Goal: Information Seeking & Learning: Understand process/instructions

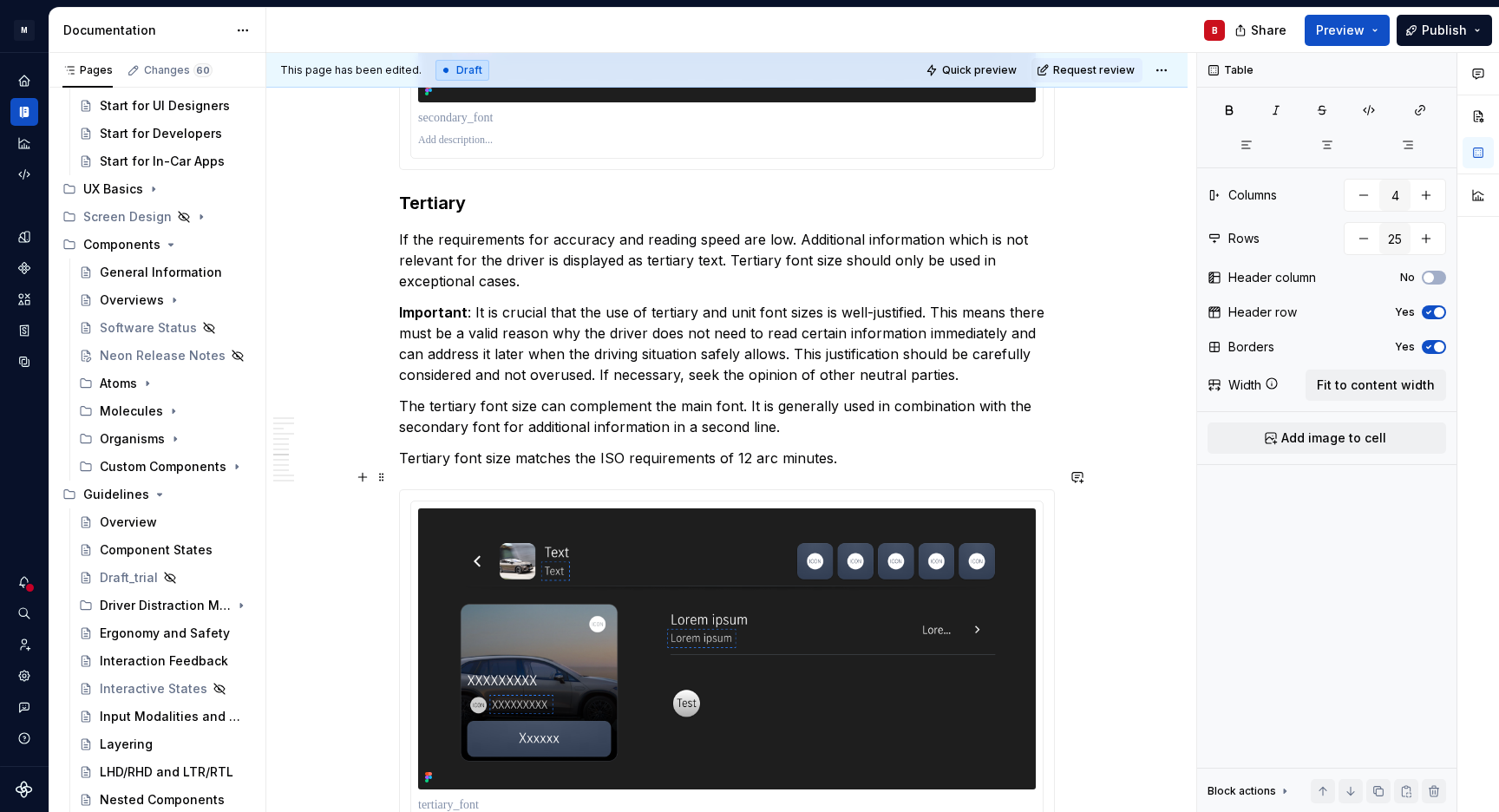
type textarea "*"
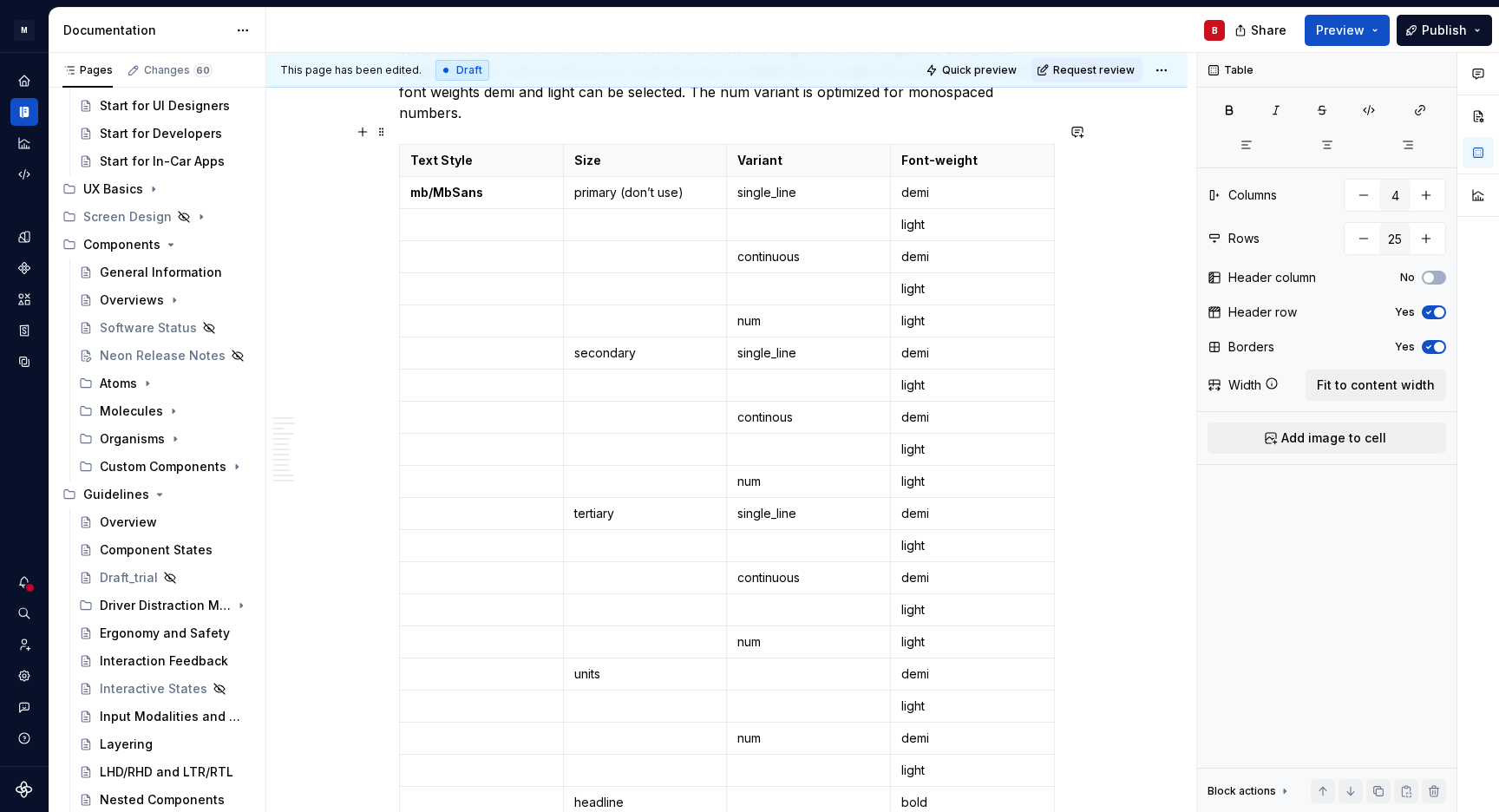
scroll to position [662, 0]
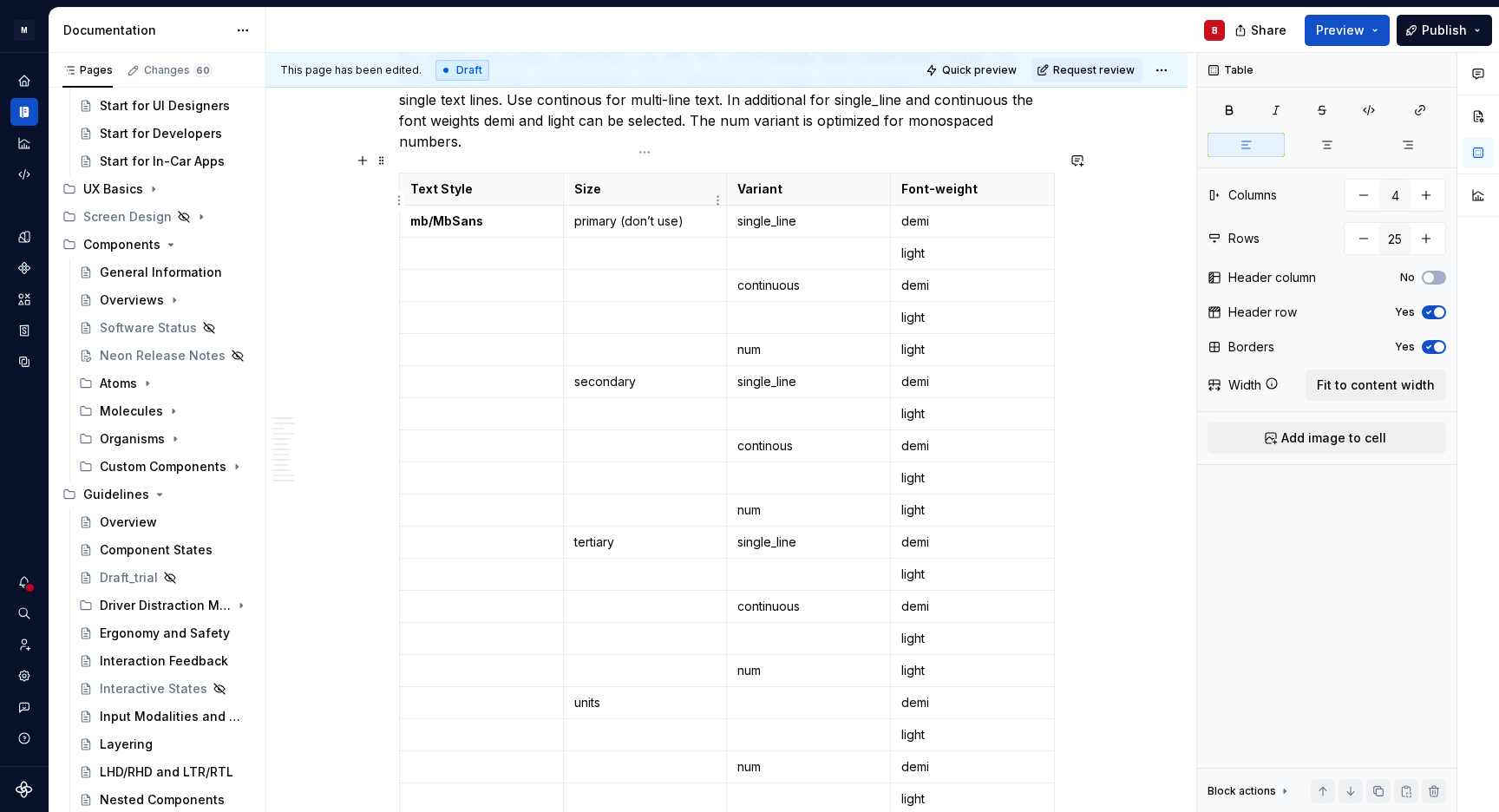
click at [573, 206] on td "primary (don’t use)" at bounding box center [646, 222] width 164 height 32
click at [1047, 202] on html "M MBUX-DesignSystem B Dataset Default Documentation B Share Preview Publish Pag…" at bounding box center [750, 406] width 1499 height 812
click at [456, 230] on html "M MBUX-DesignSystem B Dataset Default Documentation B Share Preview Publish Pag…" at bounding box center [750, 406] width 1499 height 812
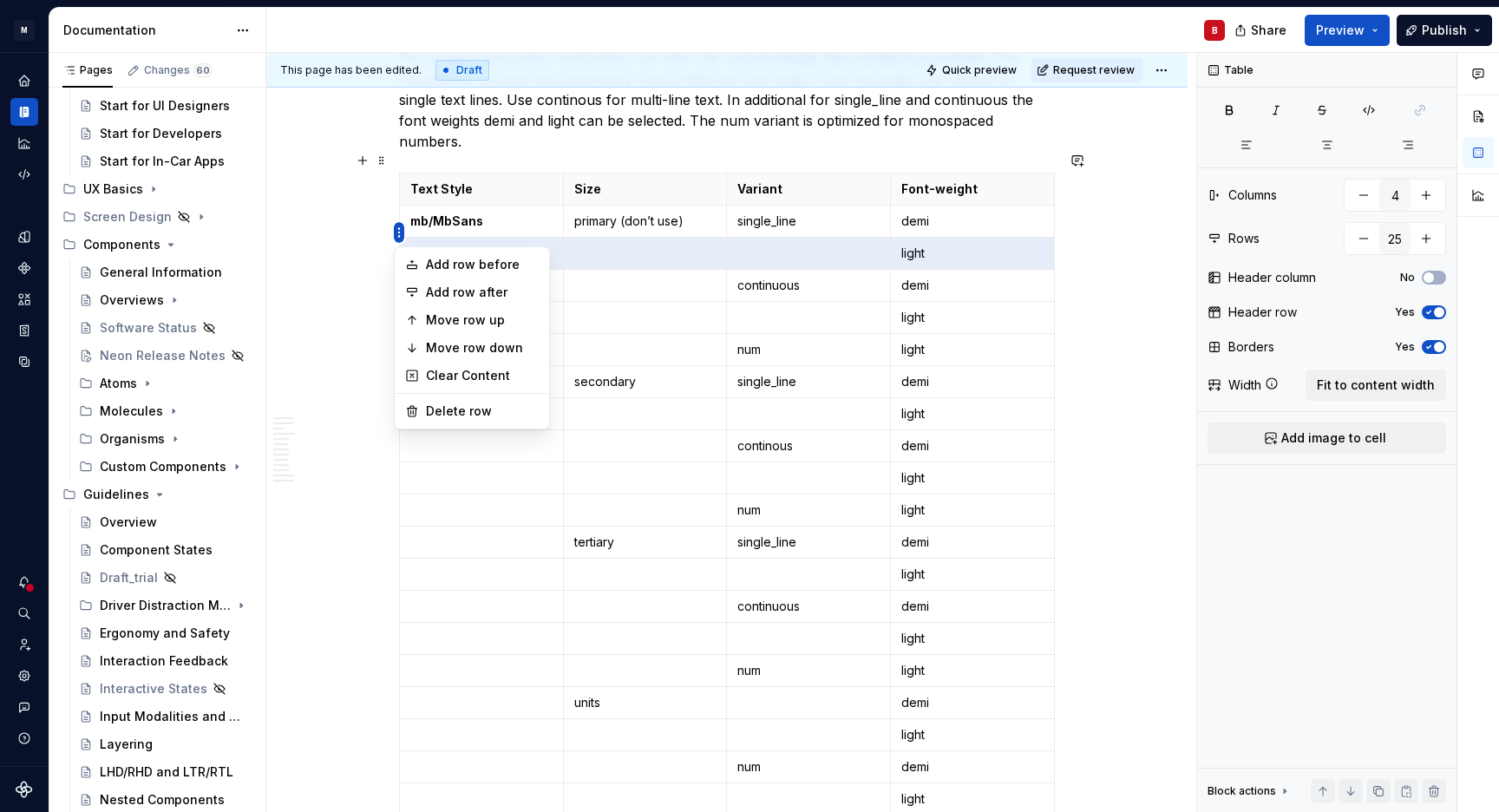
click at [401, 229] on html "M MBUX-DesignSystem B Dataset Default Documentation B Share Preview Publish Pag…" at bounding box center [750, 406] width 1499 height 812
click at [507, 270] on div "Add row before" at bounding box center [483, 264] width 113 height 17
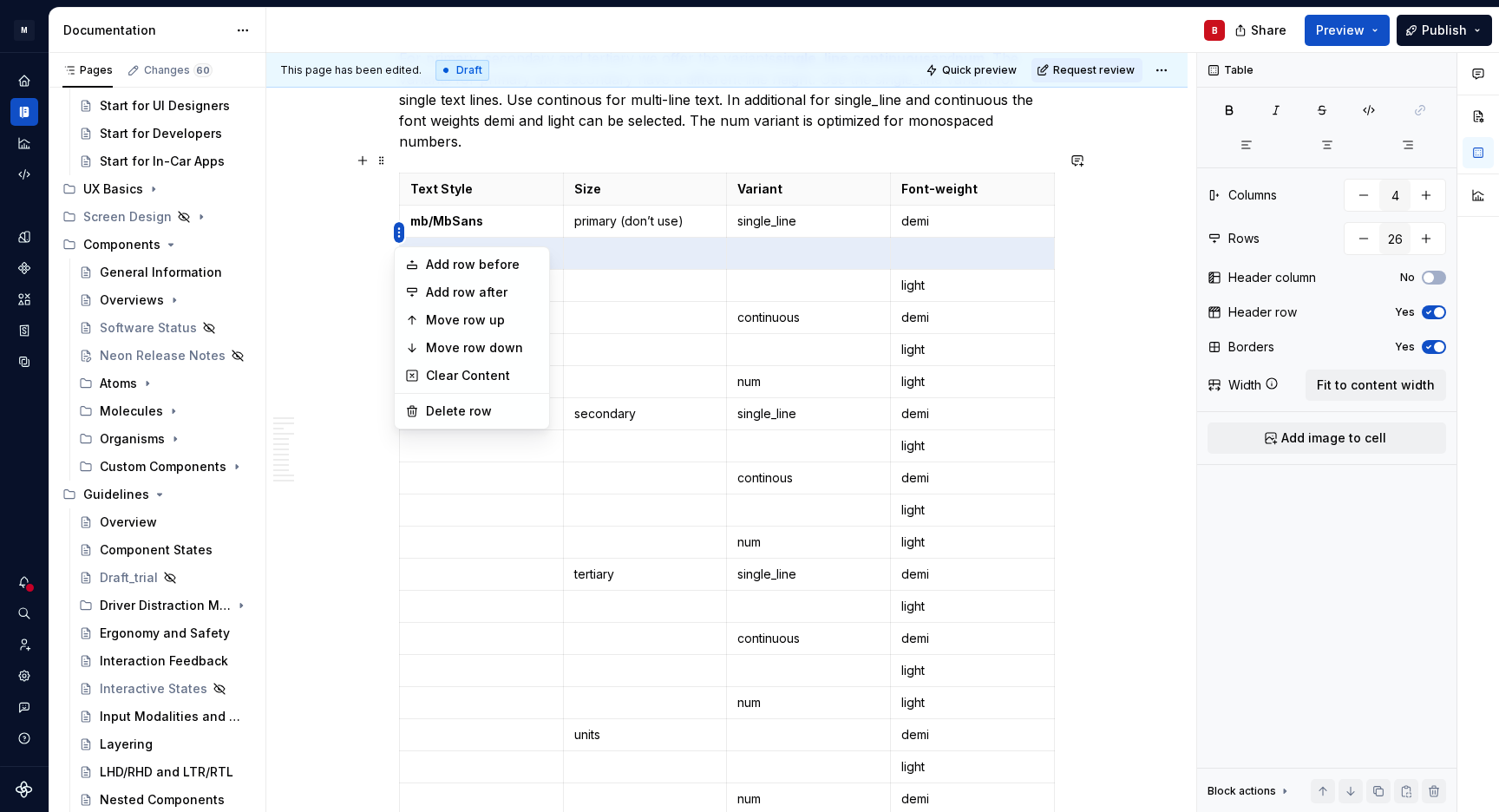
click at [398, 236] on html "M MBUX-DesignSystem B Dataset Default Documentation B Share Preview Publish Pag…" at bounding box center [750, 406] width 1499 height 812
click at [497, 274] on div "Add row before" at bounding box center [483, 264] width 113 height 17
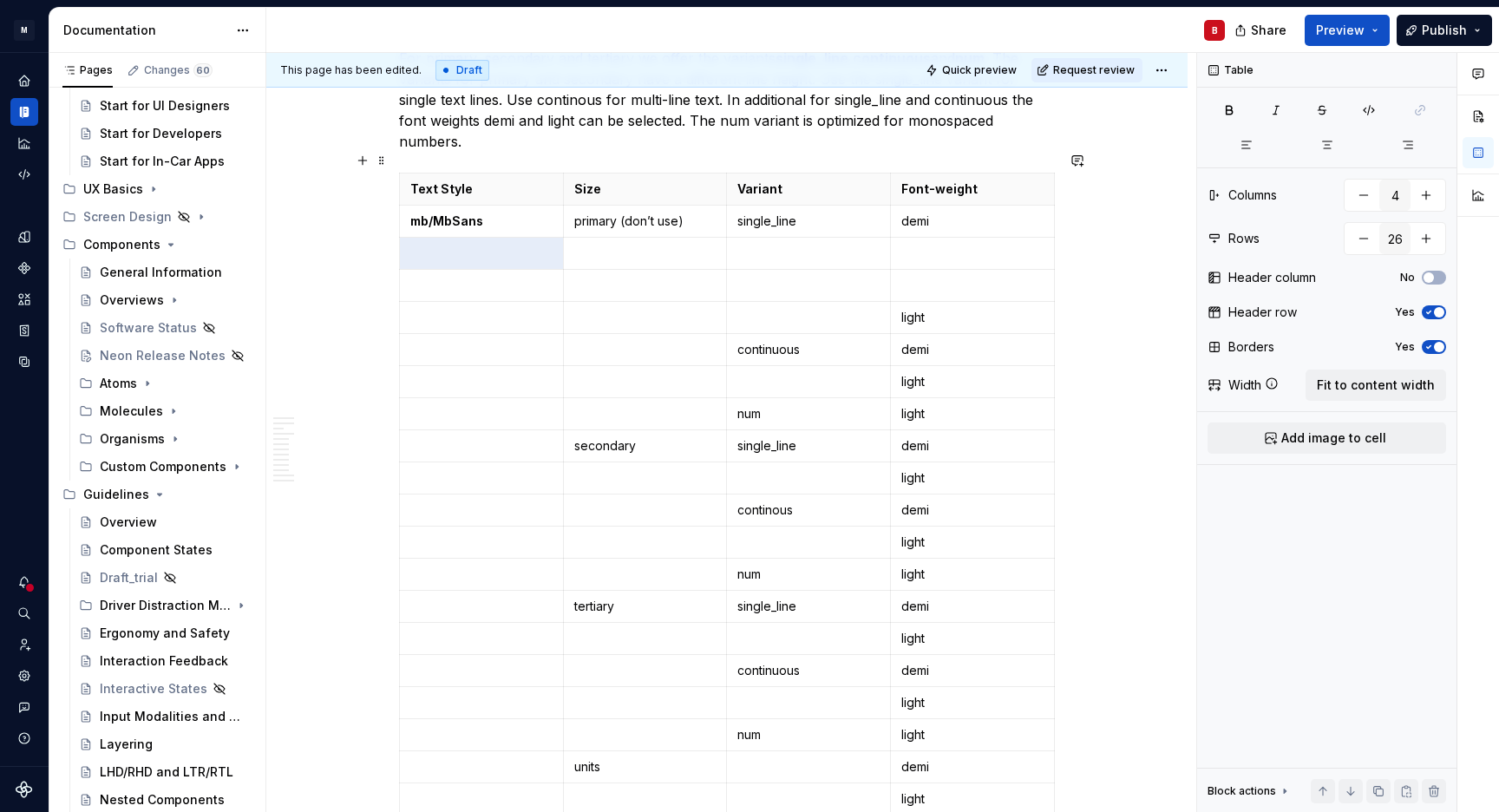
type input "27"
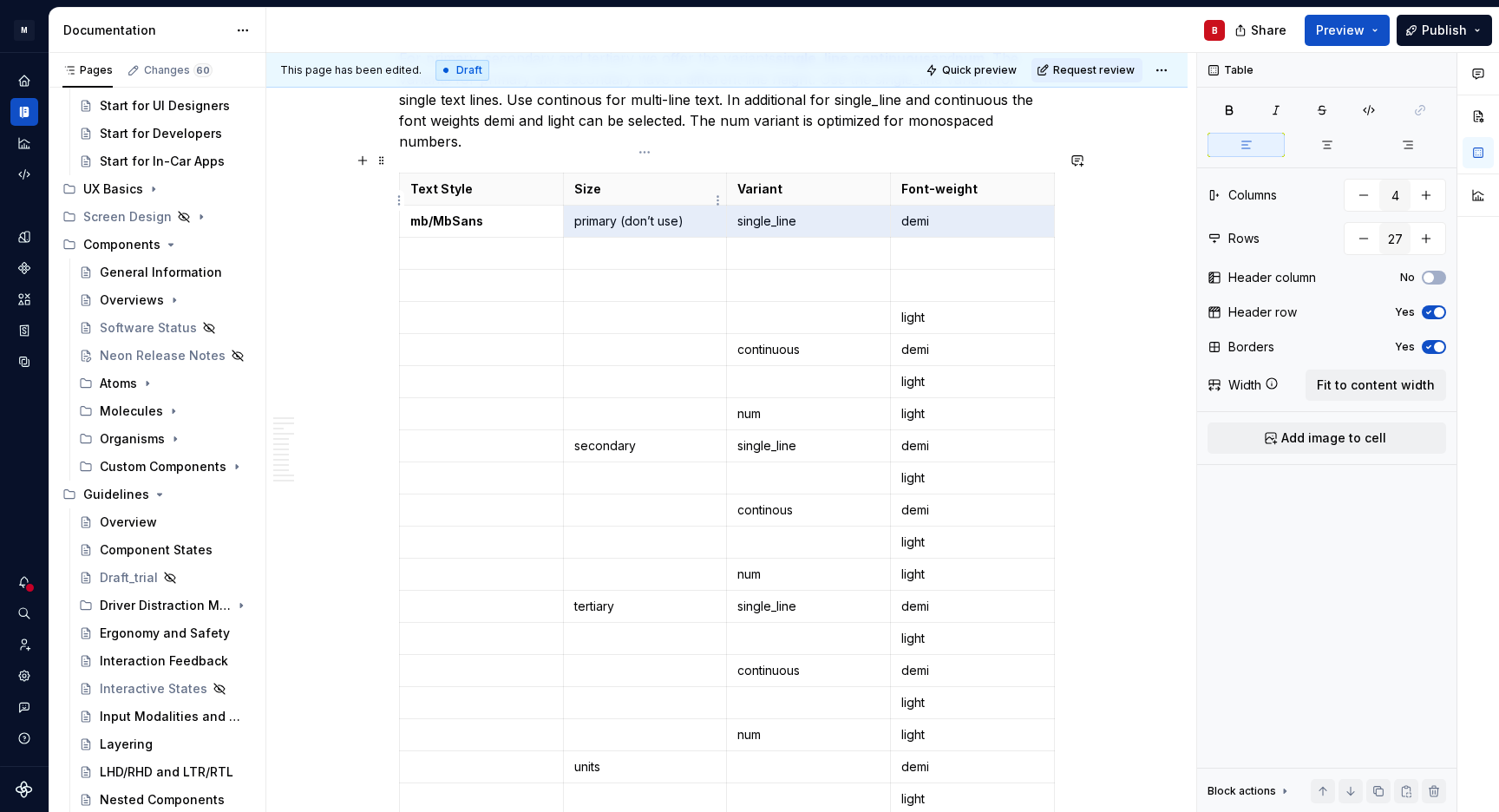
drag, startPoint x: 949, startPoint y: 204, endPoint x: 635, endPoint y: 197, distance: 314.1
click at [635, 206] on tr "mb/MbSans primary (don’t use) single_line demi" at bounding box center [728, 222] width 655 height 32
type input "7"
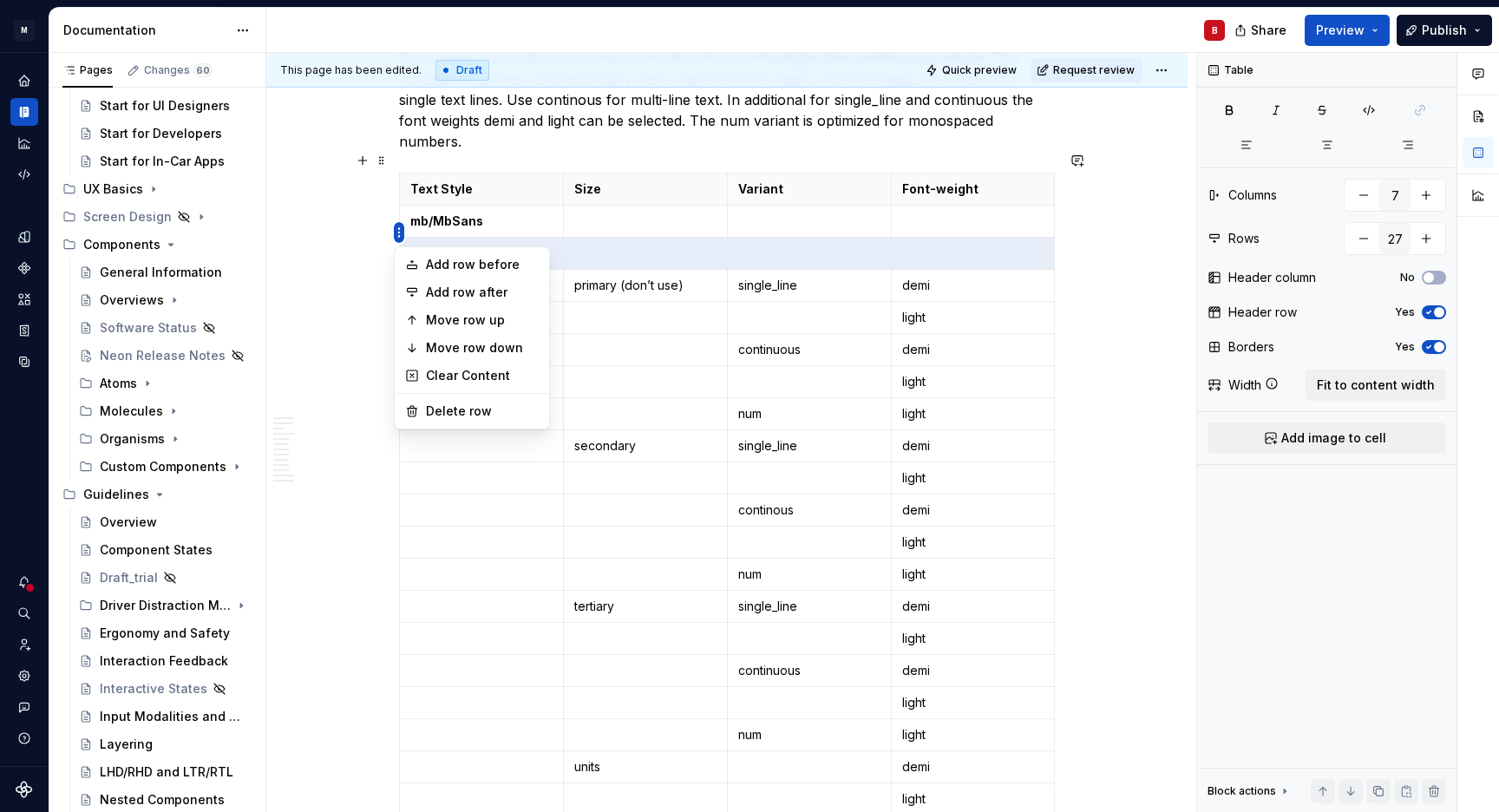
click at [401, 233] on html "M MBUX-DesignSystem B Dataset Default Documentation B Share Preview Publish Pag…" at bounding box center [750, 406] width 1499 height 812
click at [519, 263] on div "Add row before" at bounding box center [483, 264] width 113 height 17
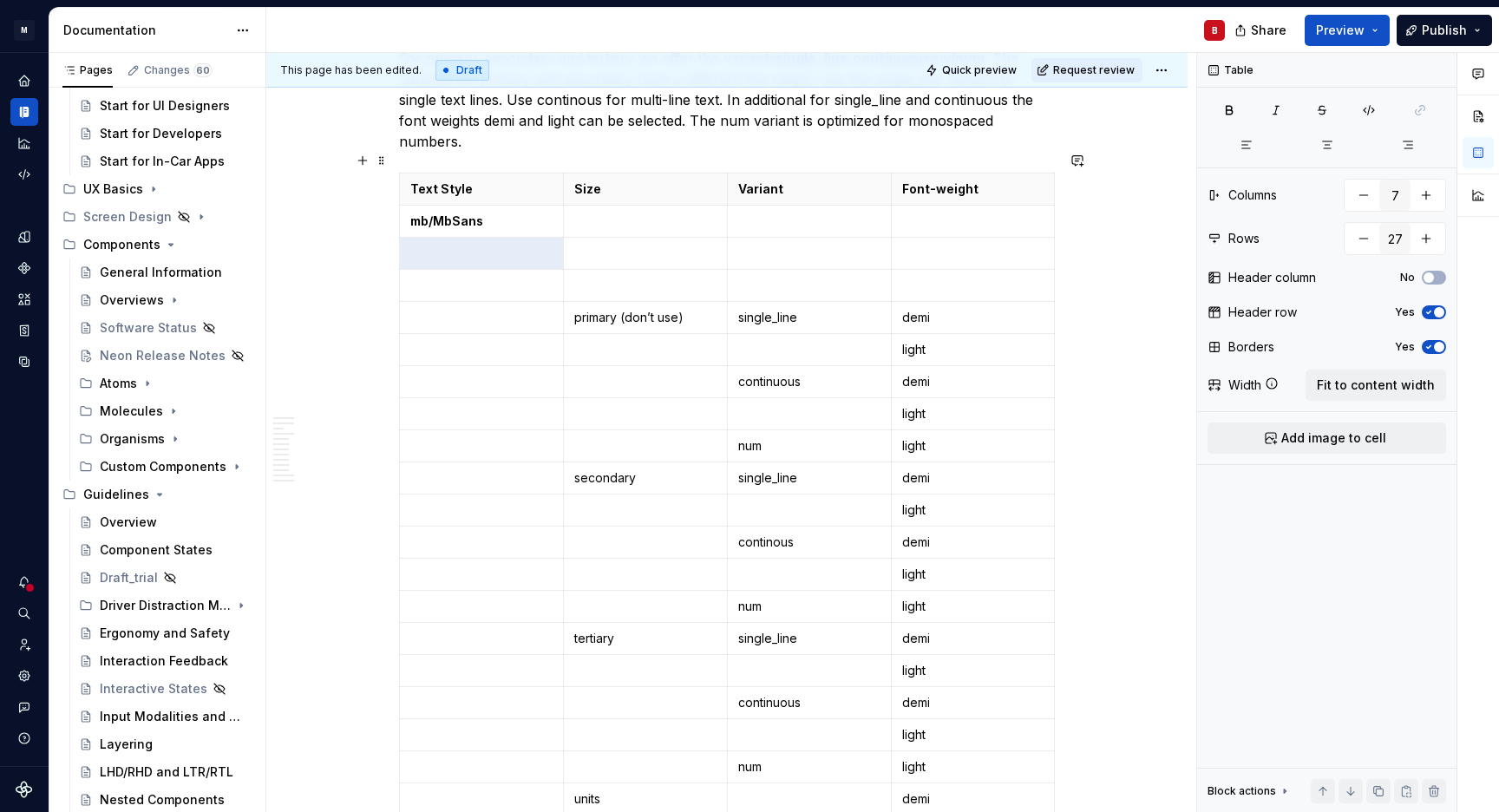
type input "28"
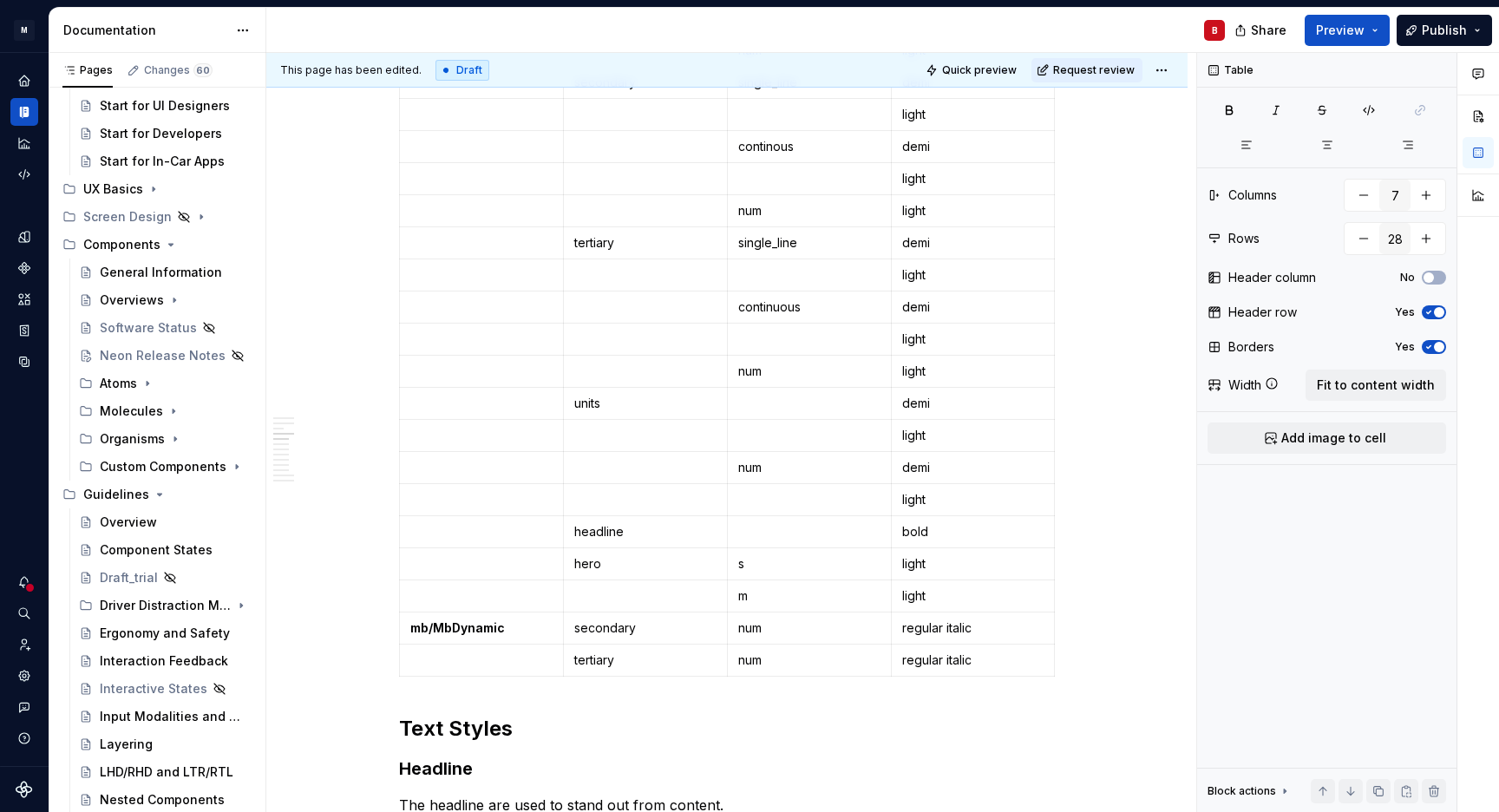
scroll to position [1070, 0]
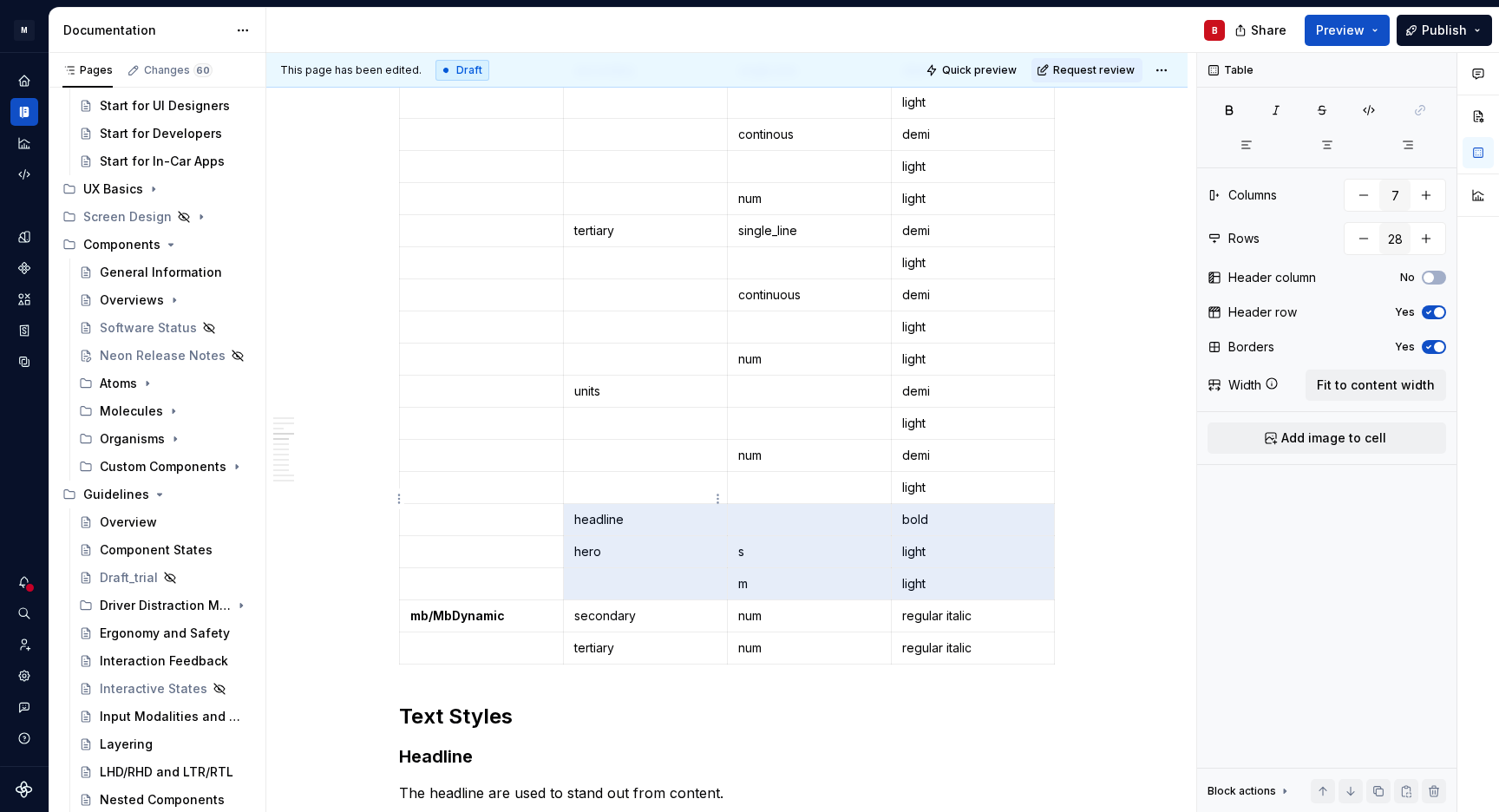
drag, startPoint x: 950, startPoint y: 558, endPoint x: 627, endPoint y: 512, distance: 326.3
click at [627, 512] on tbody "Text Style Size Variant Font-weight mb/MbSans primary (don’t use) single_line d…" at bounding box center [974, 214] width 1147 height 899
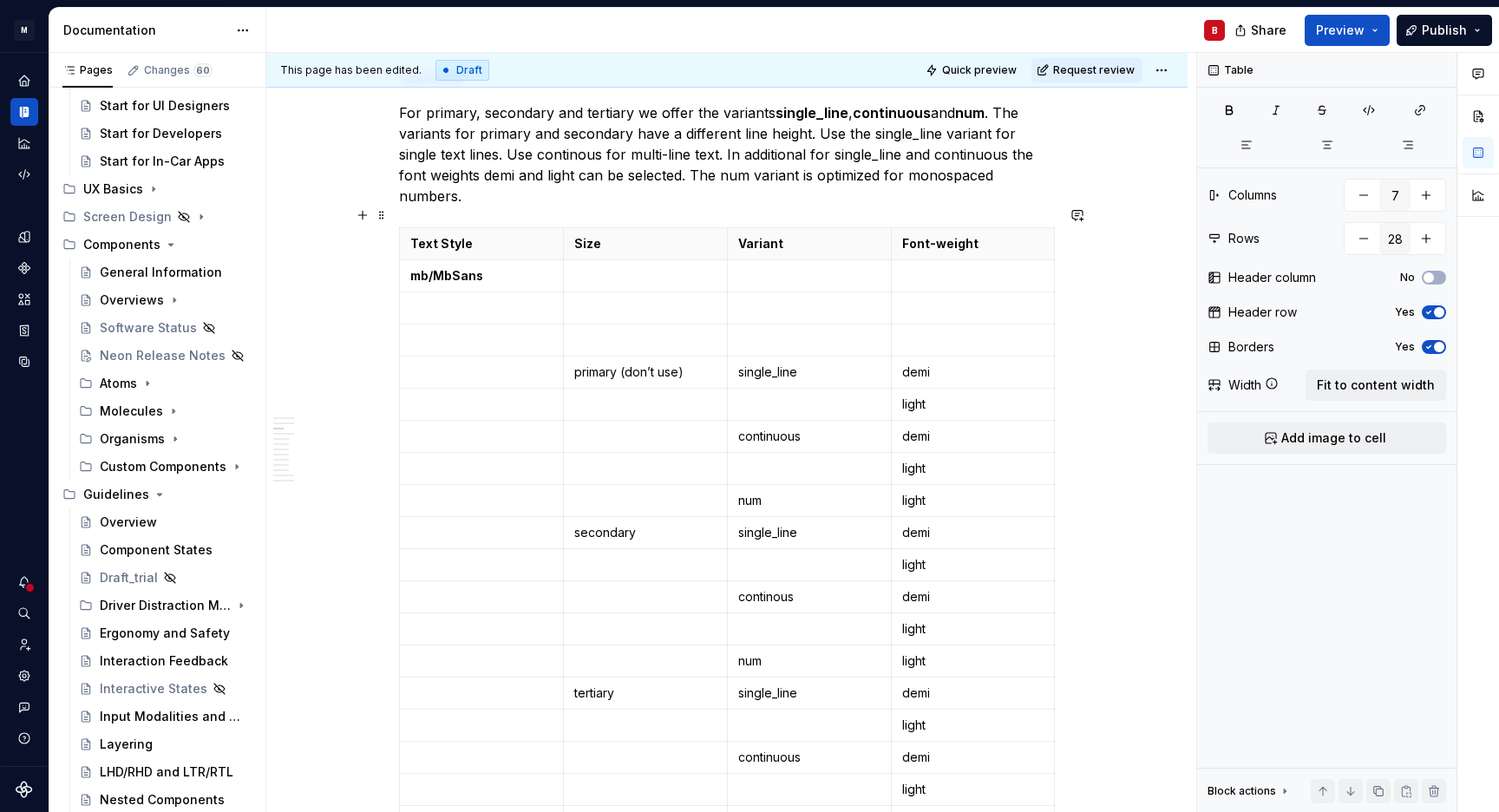
scroll to position [607, 0]
click at [627, 512] on tbody "Text Style Size Variant Font-weight mb/MbSans primary (don’t use) single_line d…" at bounding box center [974, 678] width 1147 height 899
click at [622, 268] on p at bounding box center [645, 276] width 142 height 17
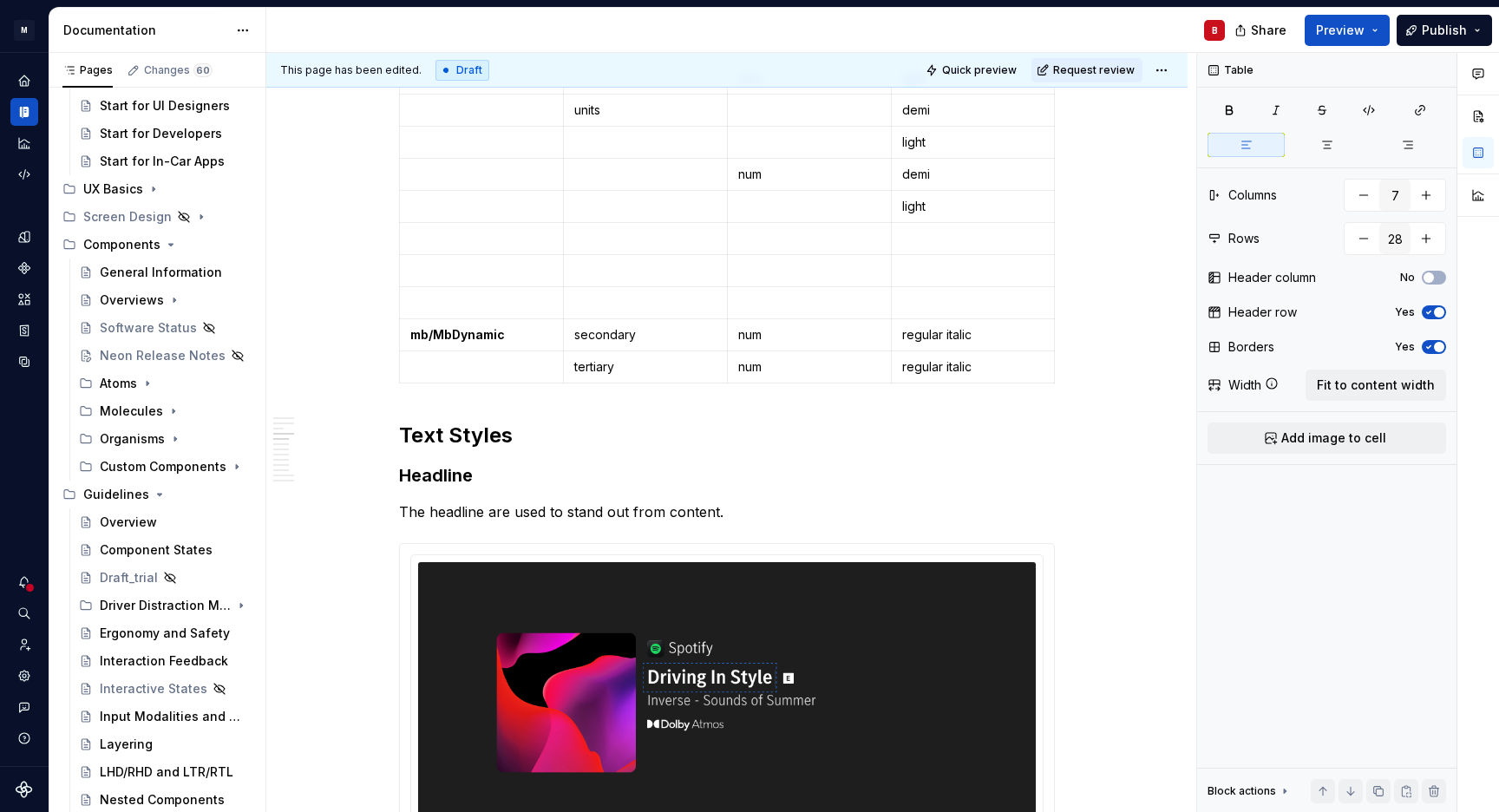
scroll to position [1347, 0]
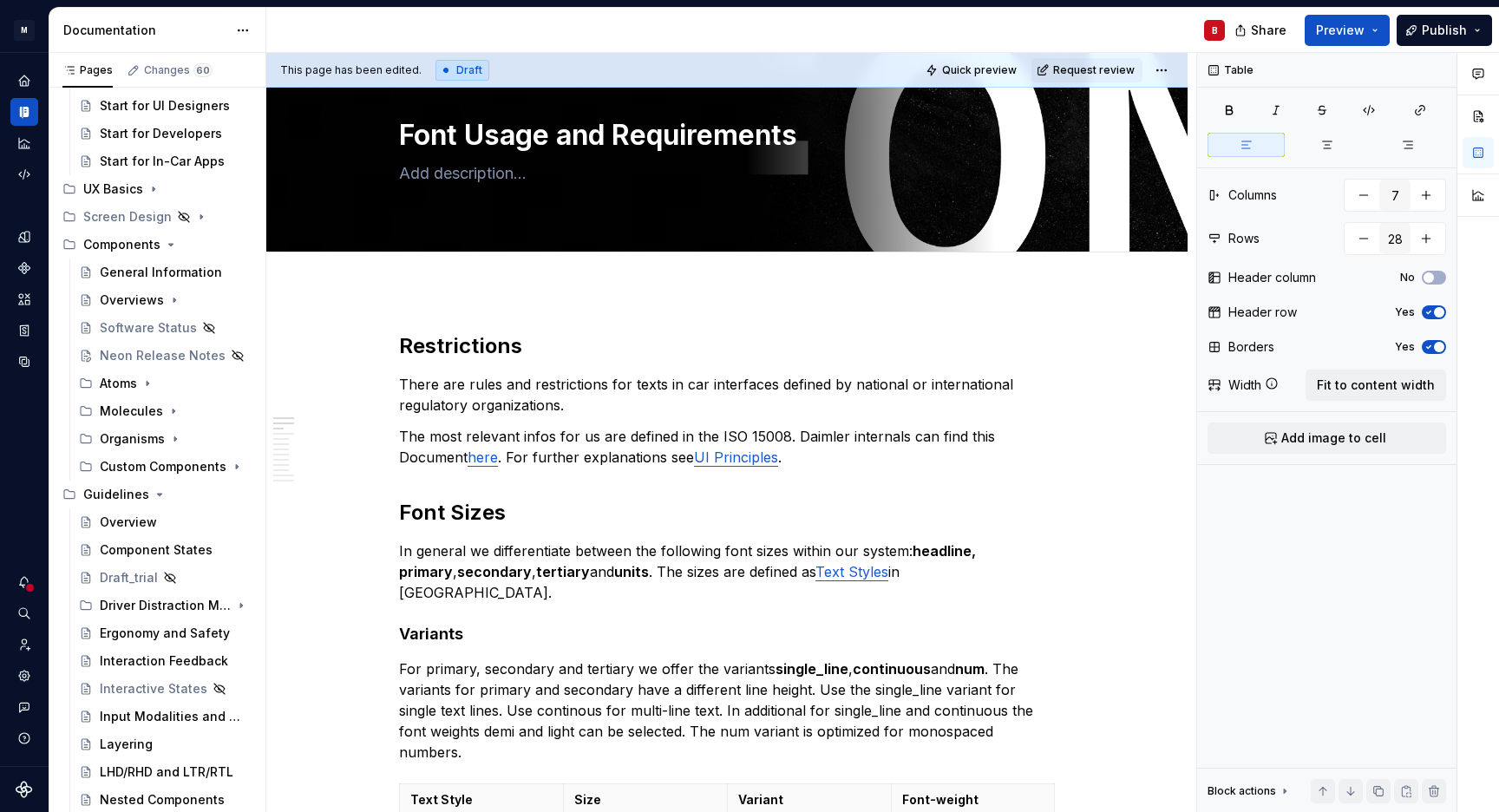
type textarea "*"
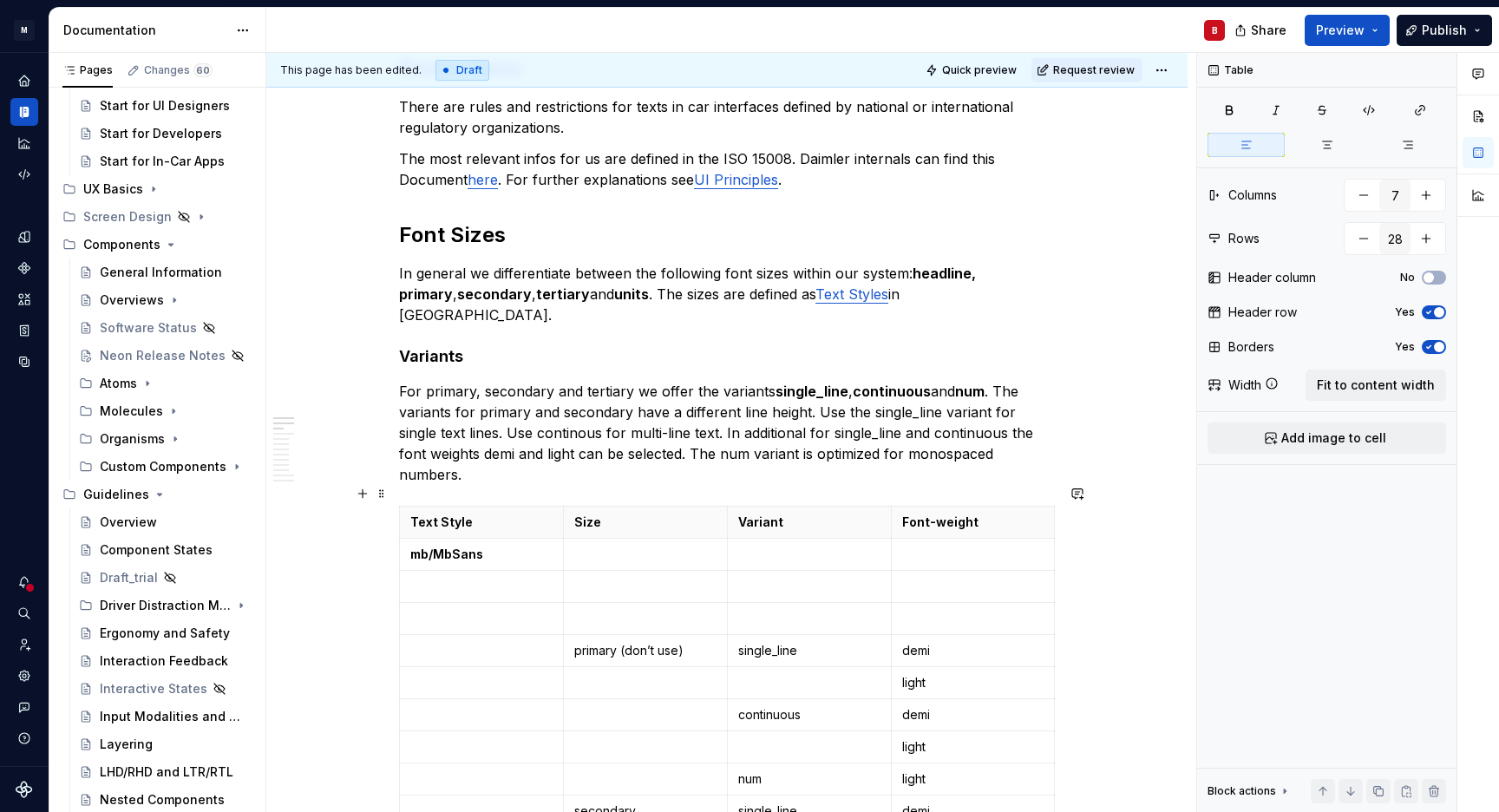
scroll to position [333, 0]
click at [597, 543] on p at bounding box center [645, 552] width 142 height 17
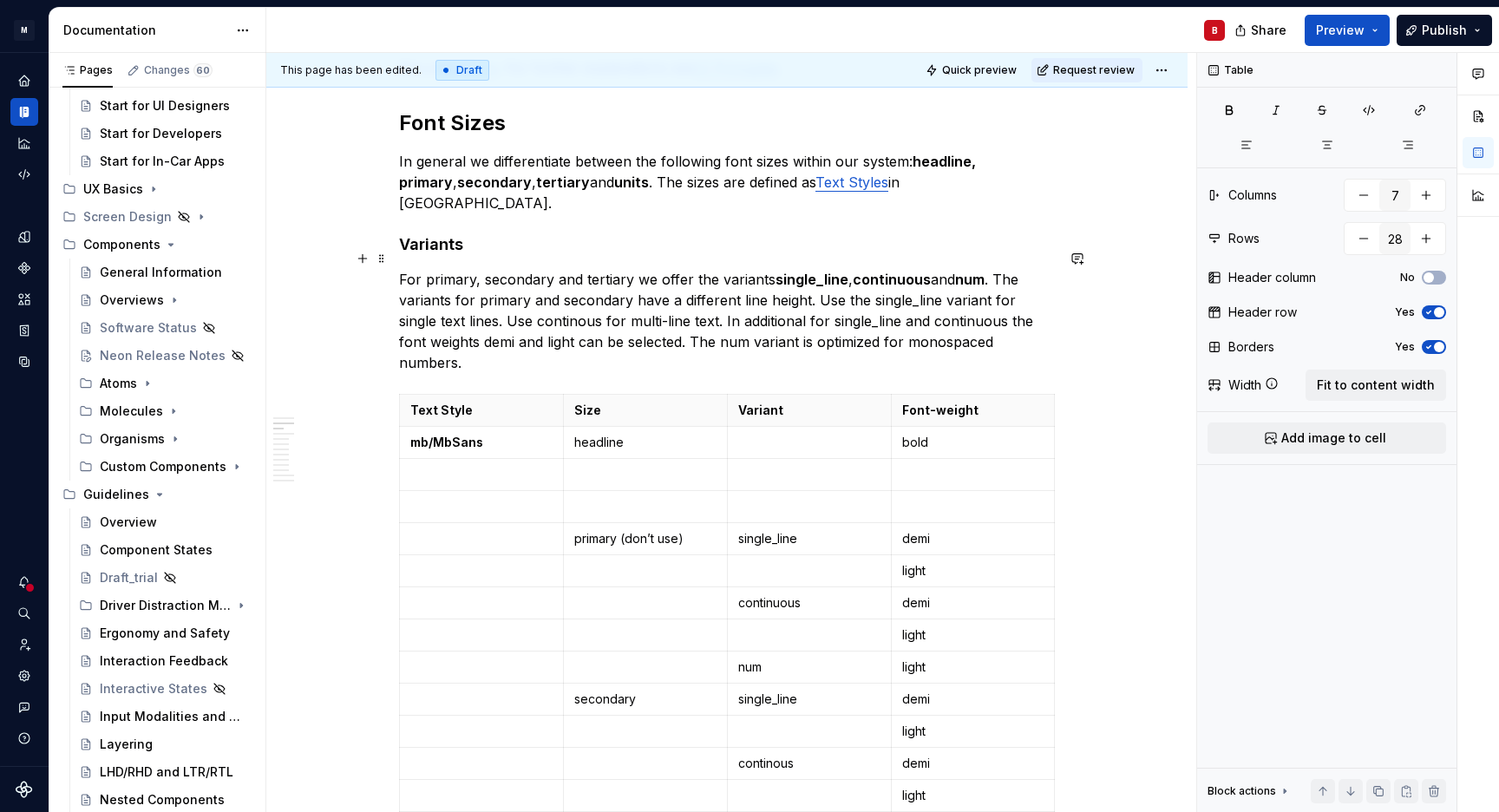
scroll to position [464, 0]
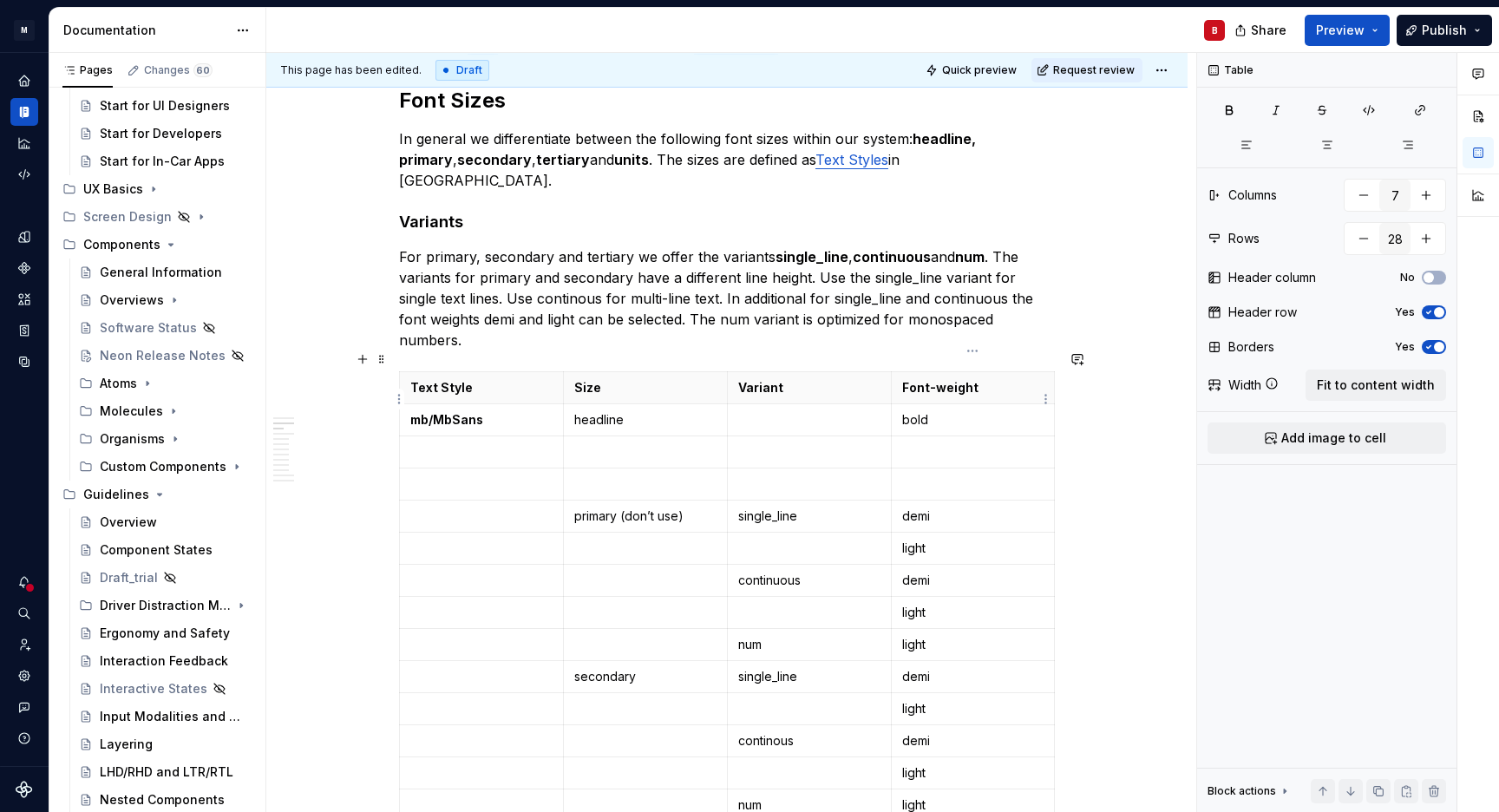
click at [918, 411] on p "bold" at bounding box center [973, 419] width 142 height 17
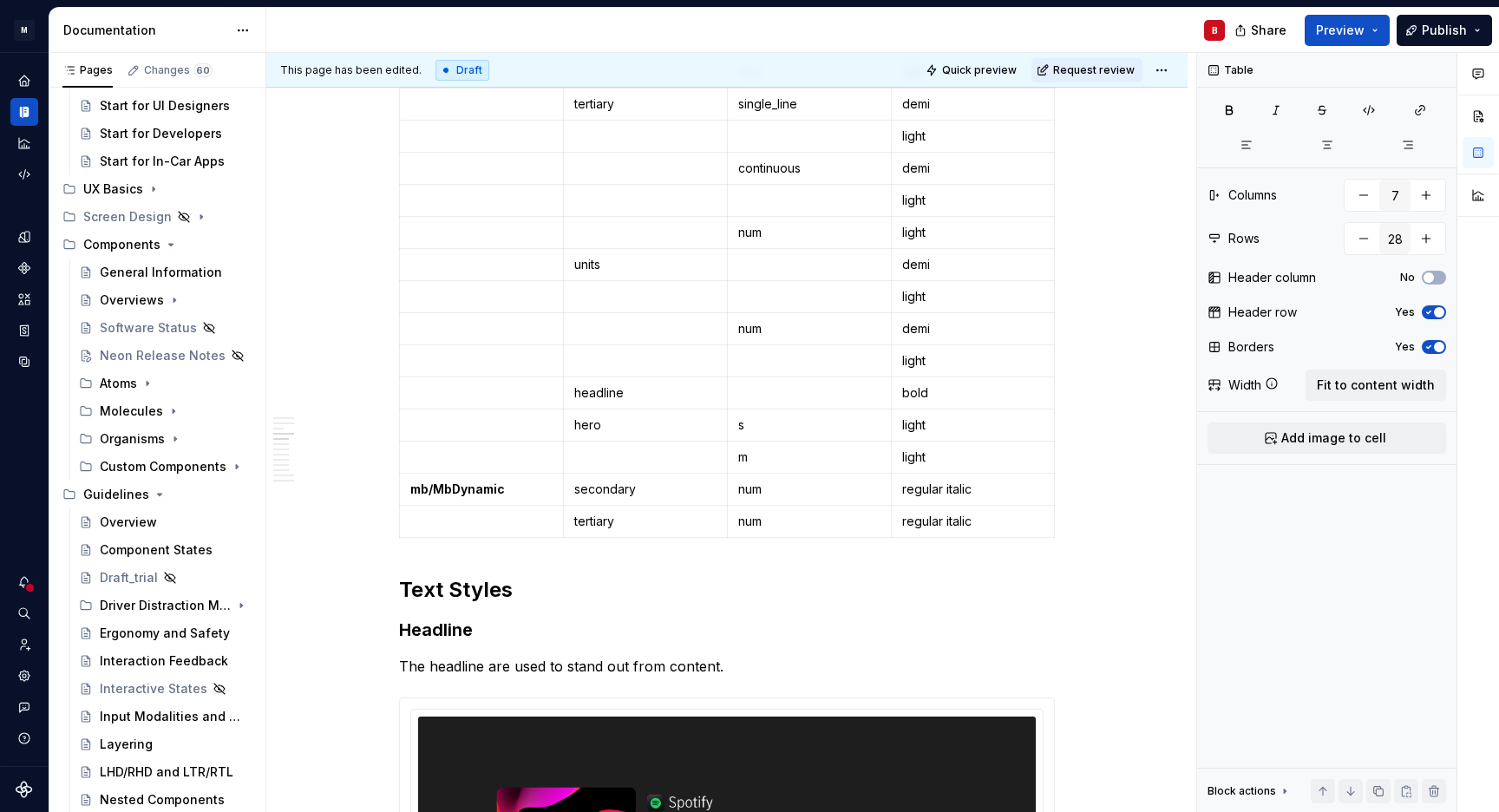
scroll to position [1201, 0]
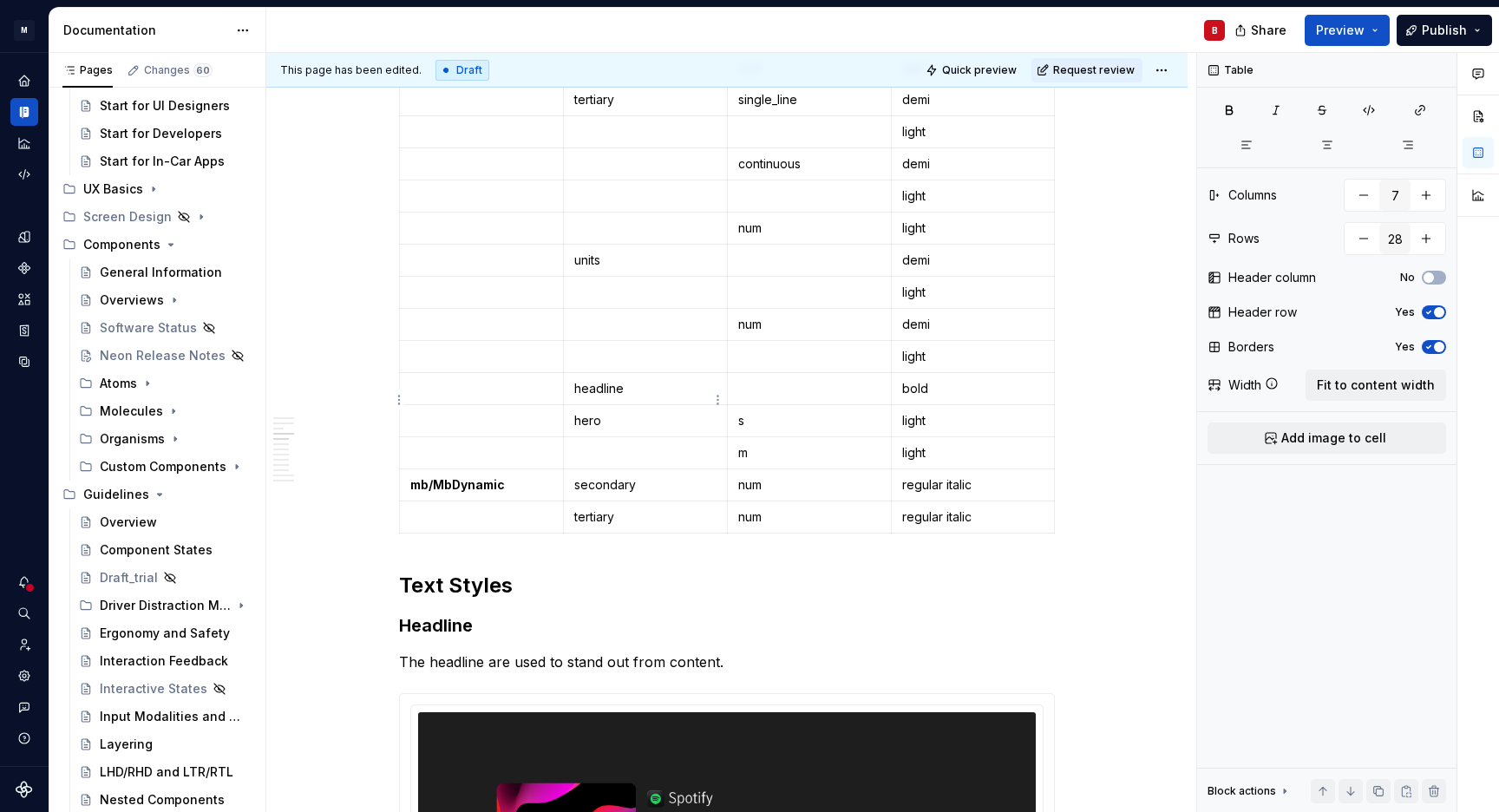
click at [597, 412] on p "hero" at bounding box center [645, 420] width 142 height 17
copy p "hero"
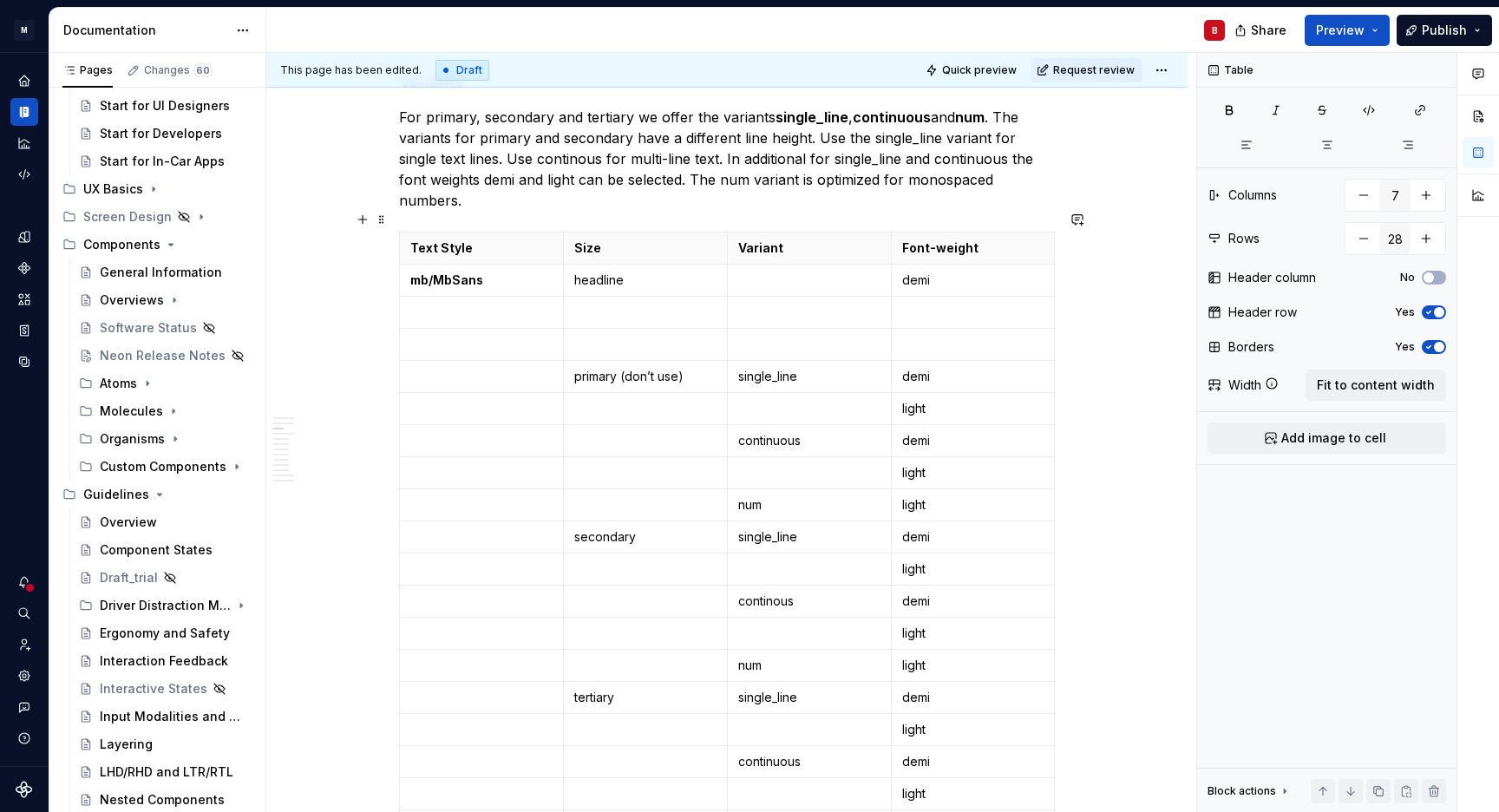
scroll to position [587, 0]
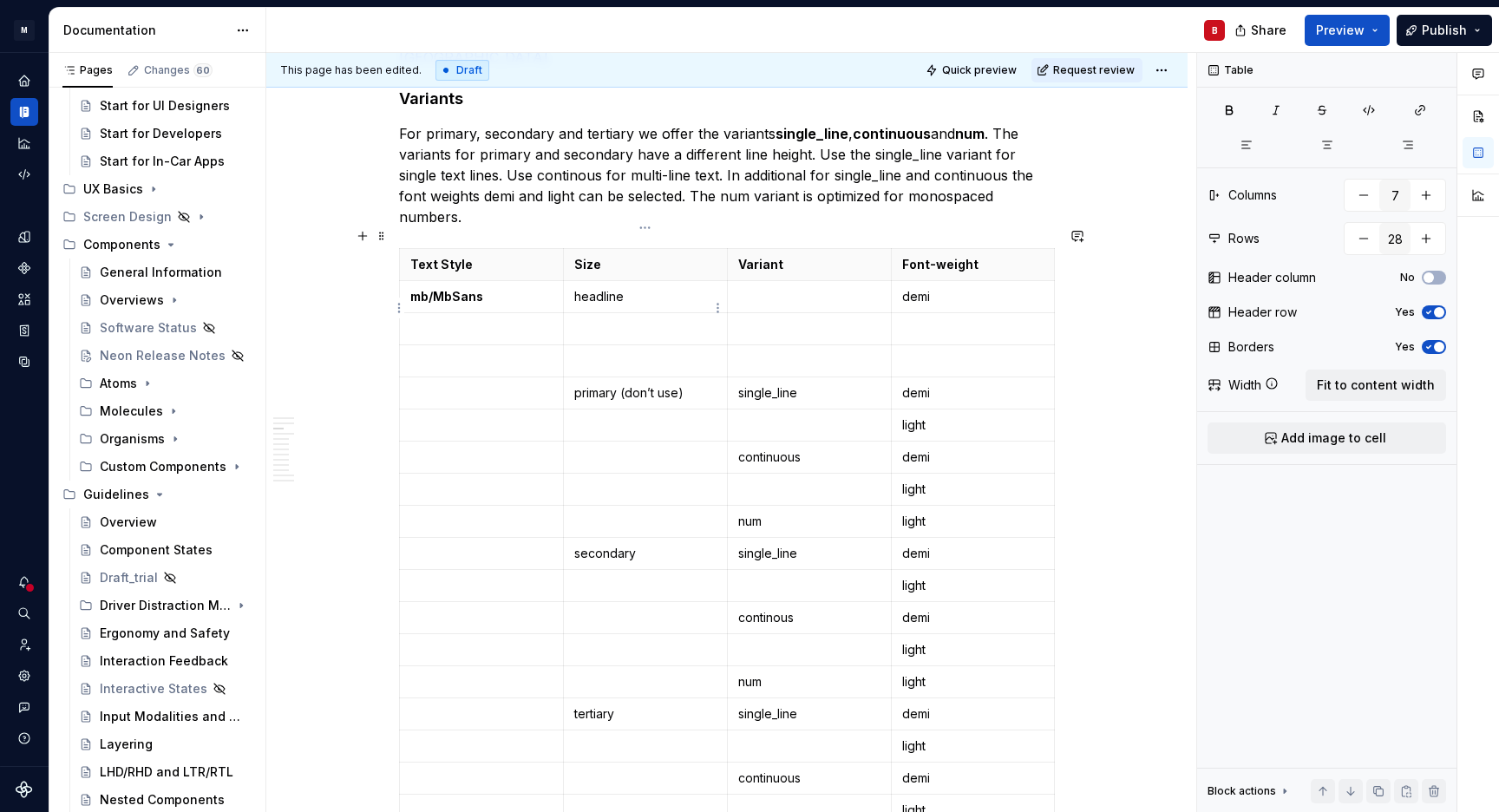
click at [597, 320] on p at bounding box center [645, 329] width 142 height 17
click at [934, 320] on p at bounding box center [973, 329] width 142 height 17
click at [914, 352] on p at bounding box center [973, 360] width 142 height 17
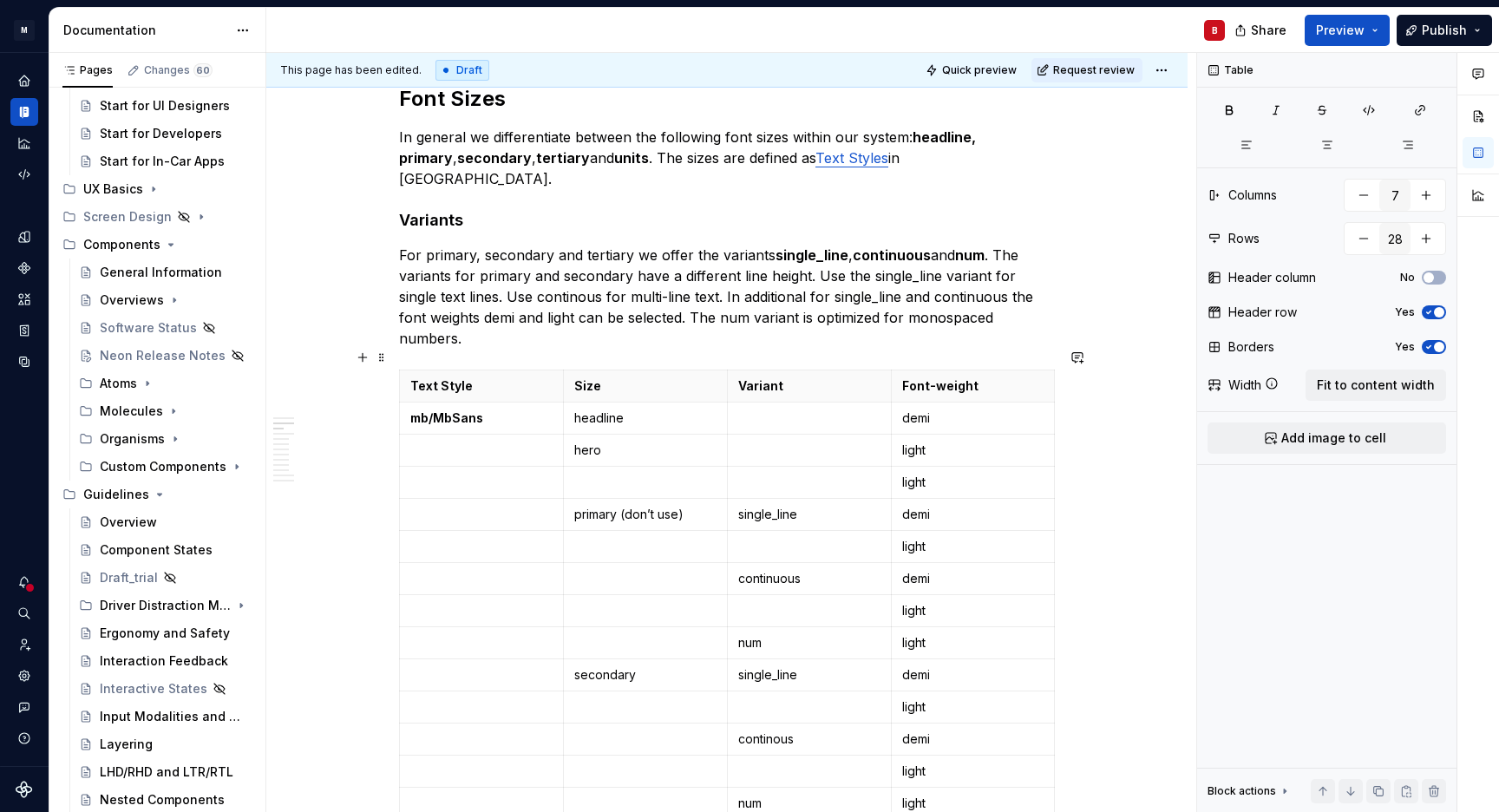
scroll to position [458, 0]
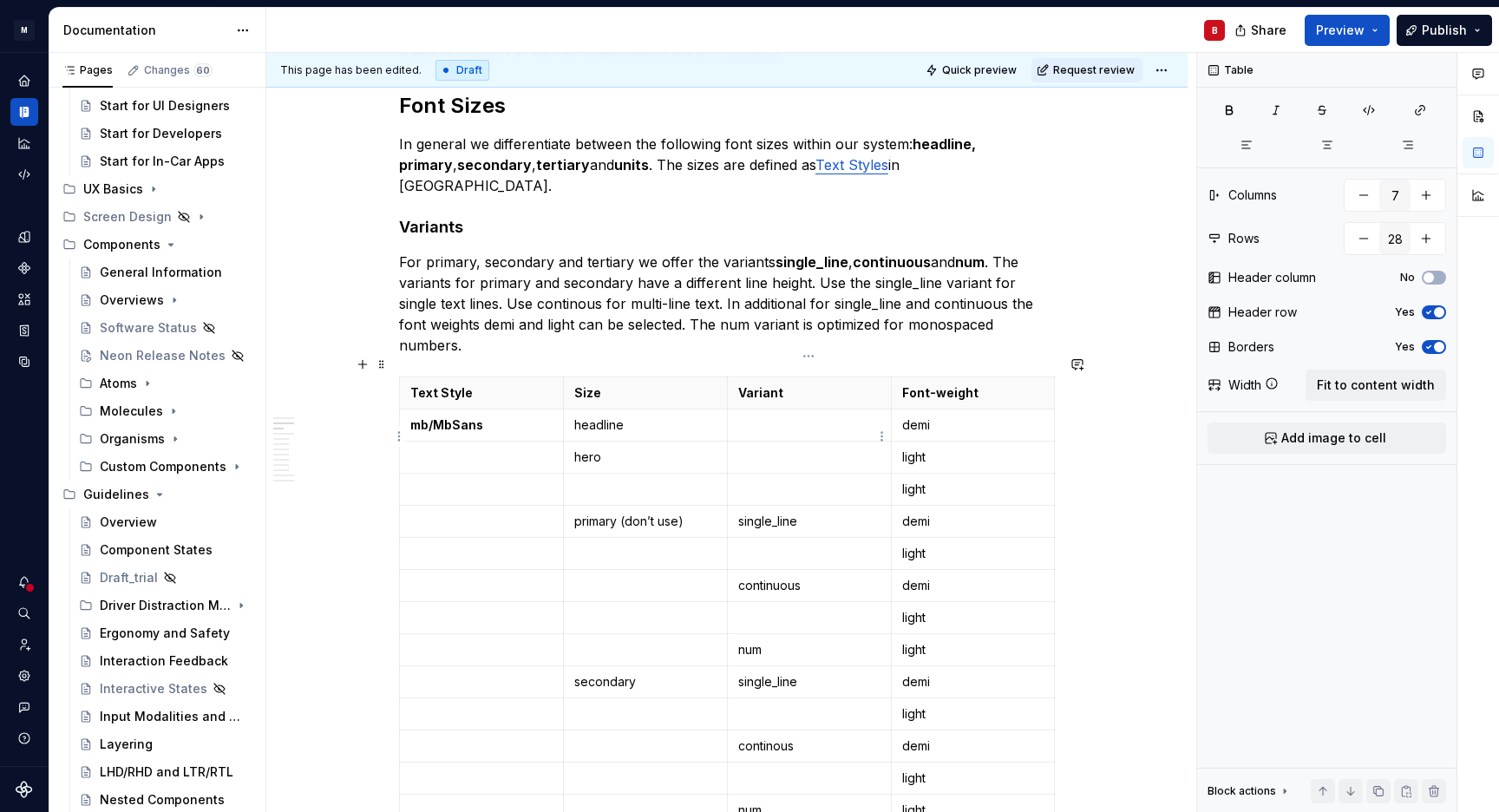
click at [767, 448] on p at bounding box center [809, 457] width 142 height 17
click at [770, 480] on p at bounding box center [809, 489] width 142 height 17
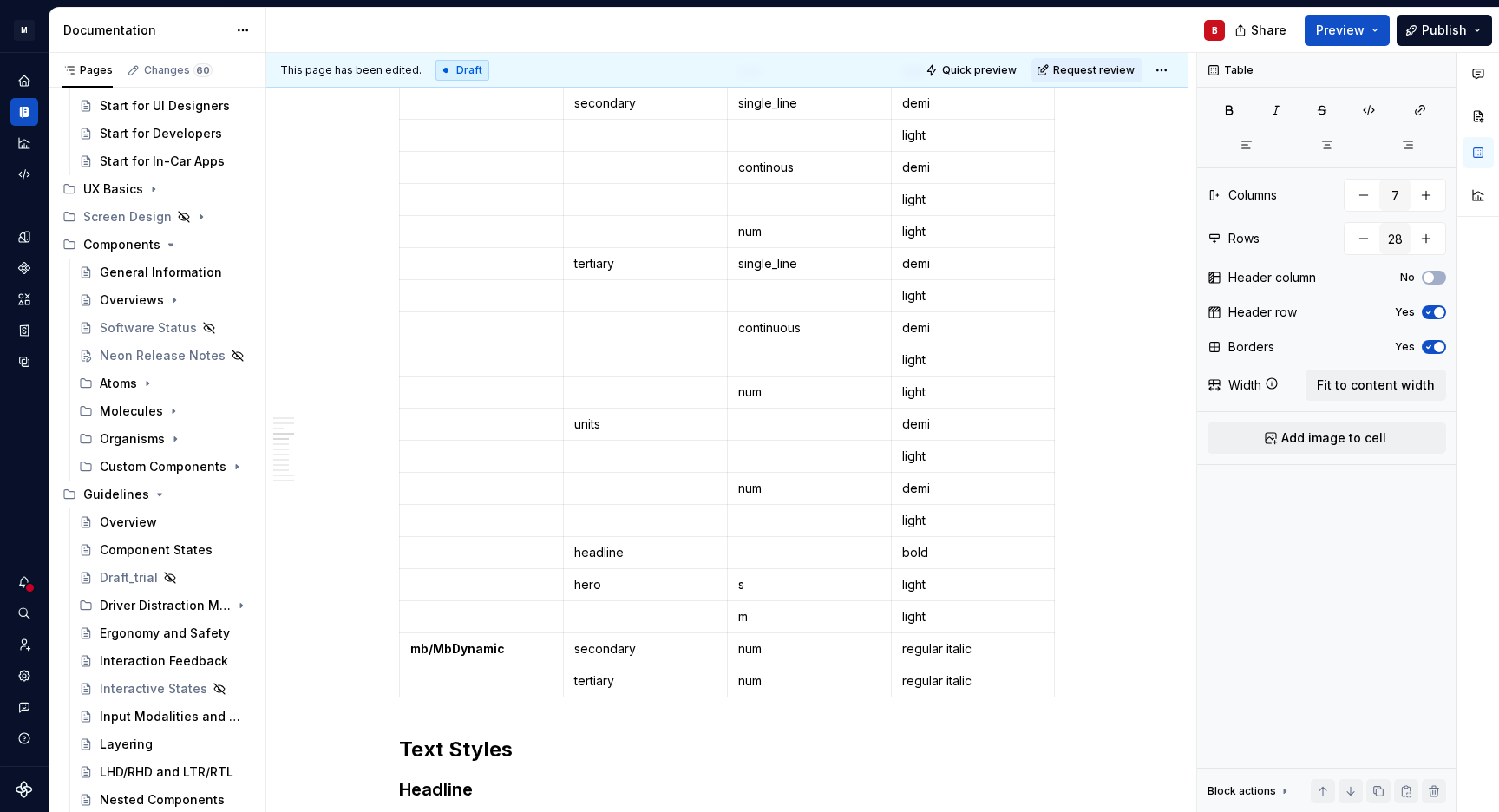
scroll to position [1038, 0]
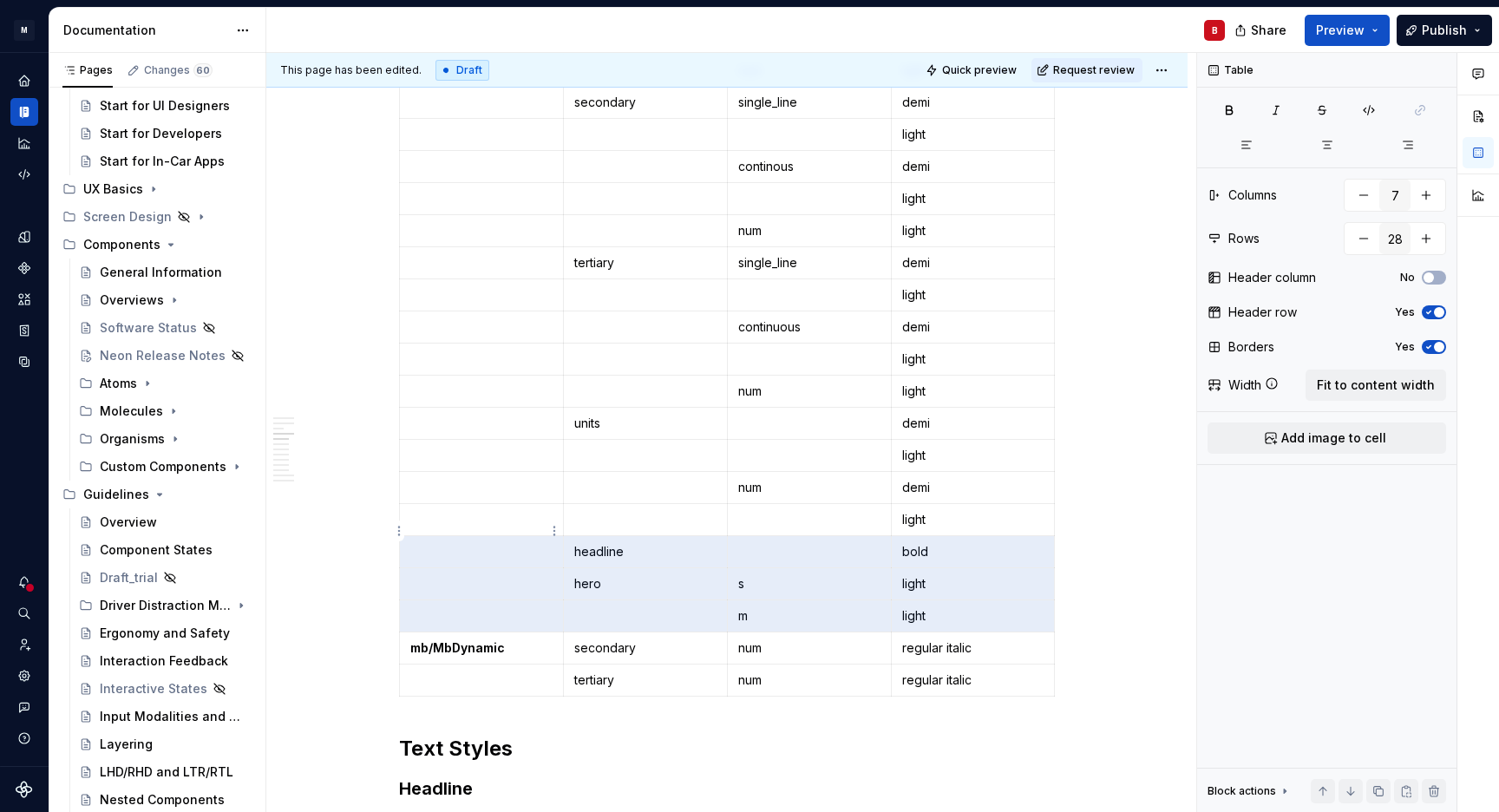
drag, startPoint x: 956, startPoint y: 593, endPoint x: 503, endPoint y: 542, distance: 455.9
click at [503, 542] on tbody "Text Style Size Variant Font-weight mb/MbSans headline demi hero s light m ligh…" at bounding box center [974, 247] width 1147 height 899
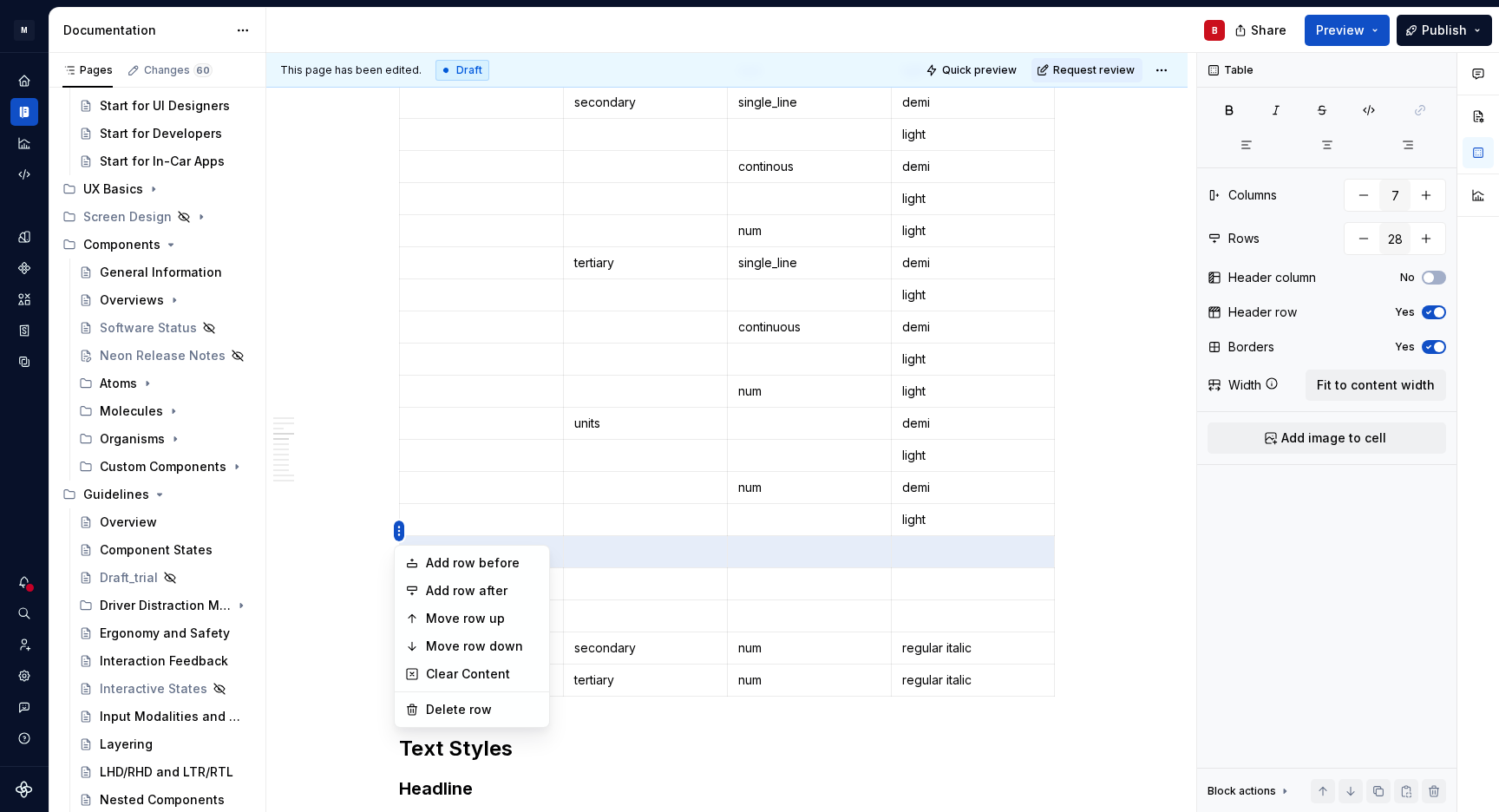
click at [400, 533] on html "M MBUX-DesignSystem B Dataset Default Documentation B Share Preview Publish Pag…" at bounding box center [750, 406] width 1499 height 812
click at [454, 709] on div "Delete row" at bounding box center [483, 709] width 113 height 17
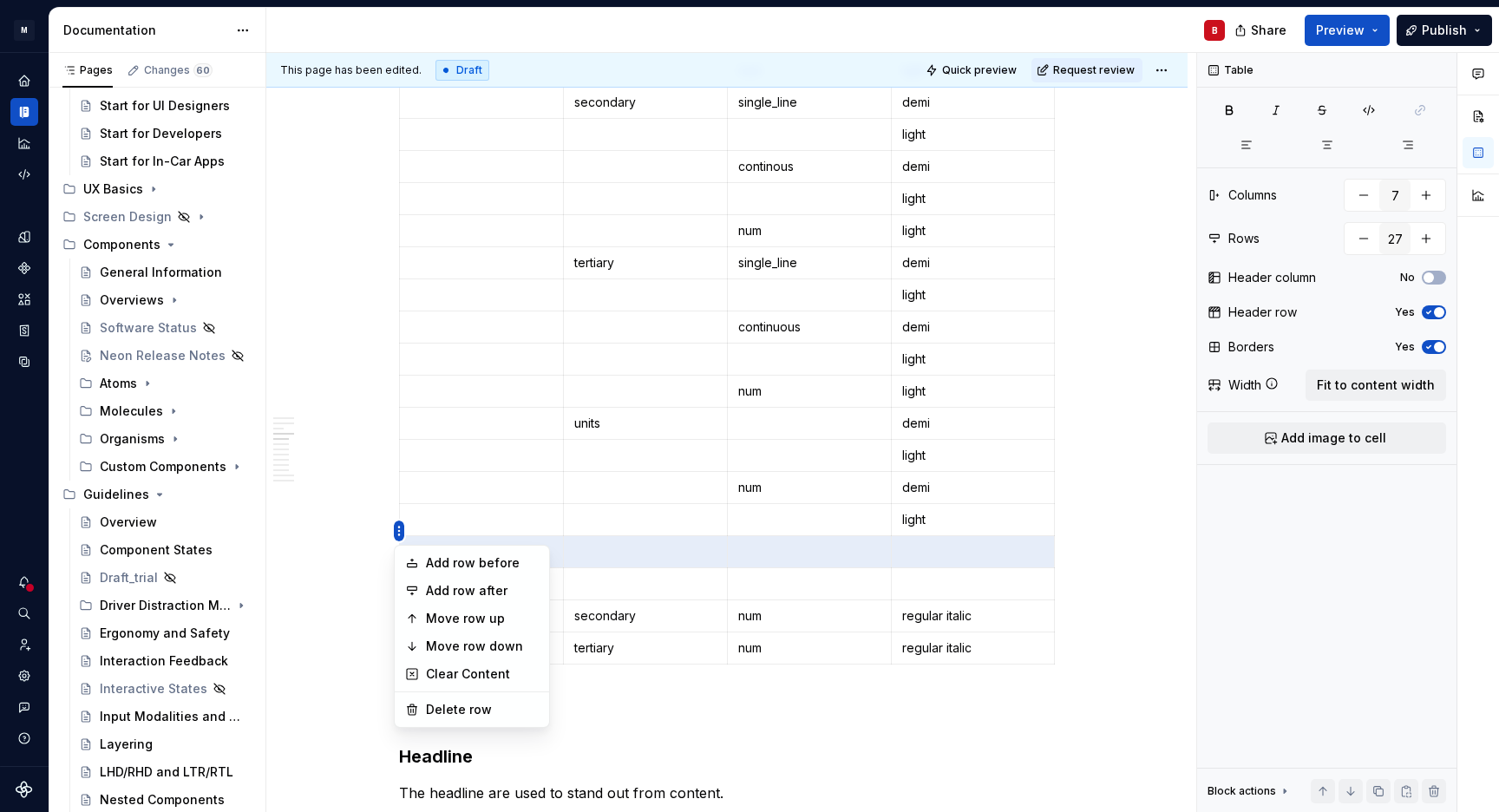
click at [400, 534] on html "M MBUX-DesignSystem B Dataset Default Documentation B Share Preview Publish Pag…" at bounding box center [750, 406] width 1499 height 812
click at [458, 699] on div "Delete row" at bounding box center [472, 709] width 148 height 28
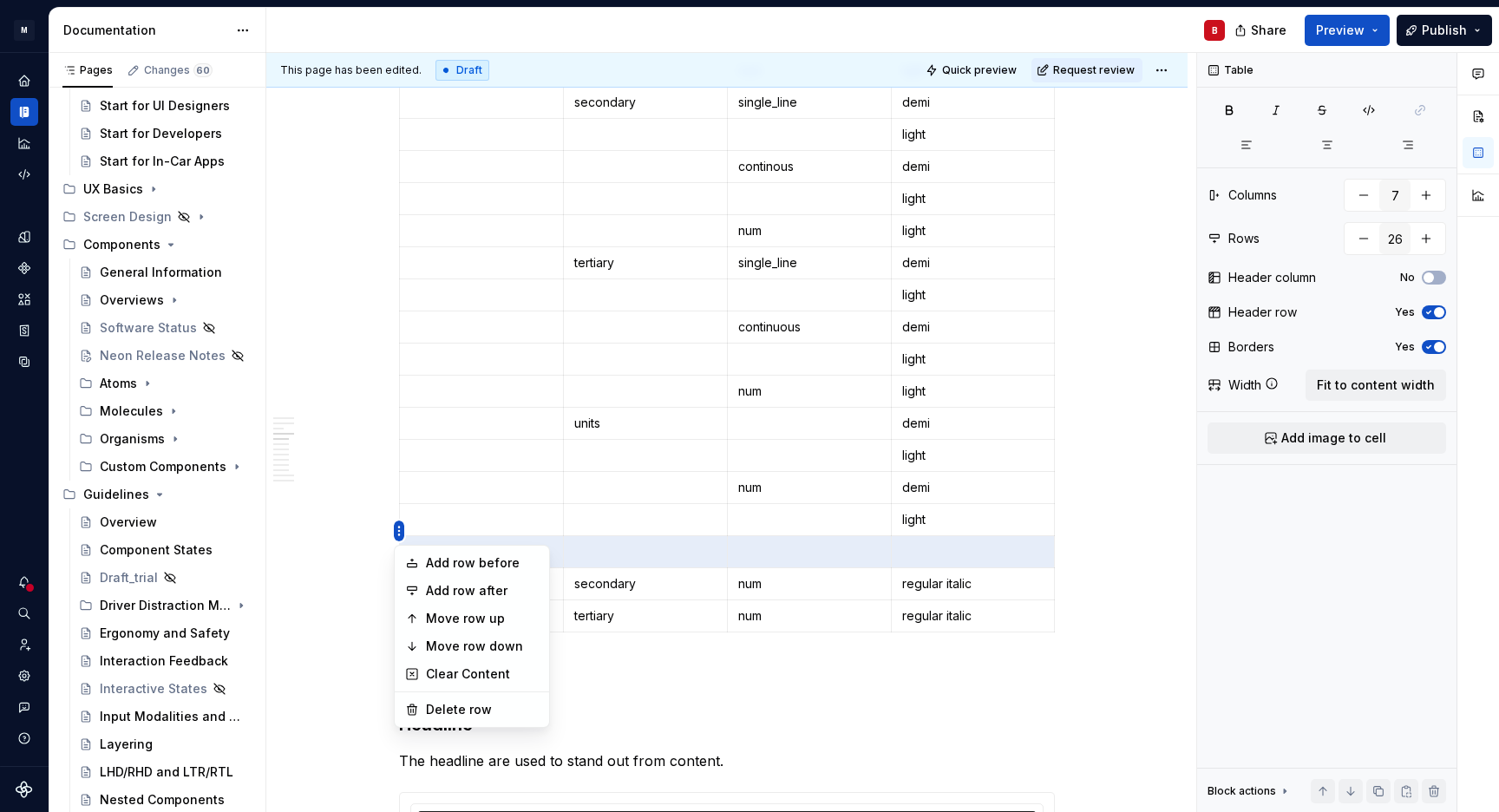
click at [400, 533] on html "M MBUX-DesignSystem B Dataset Default Documentation B Share Preview Publish Pag…" at bounding box center [750, 406] width 1499 height 812
click at [448, 709] on div "Delete row" at bounding box center [483, 709] width 113 height 17
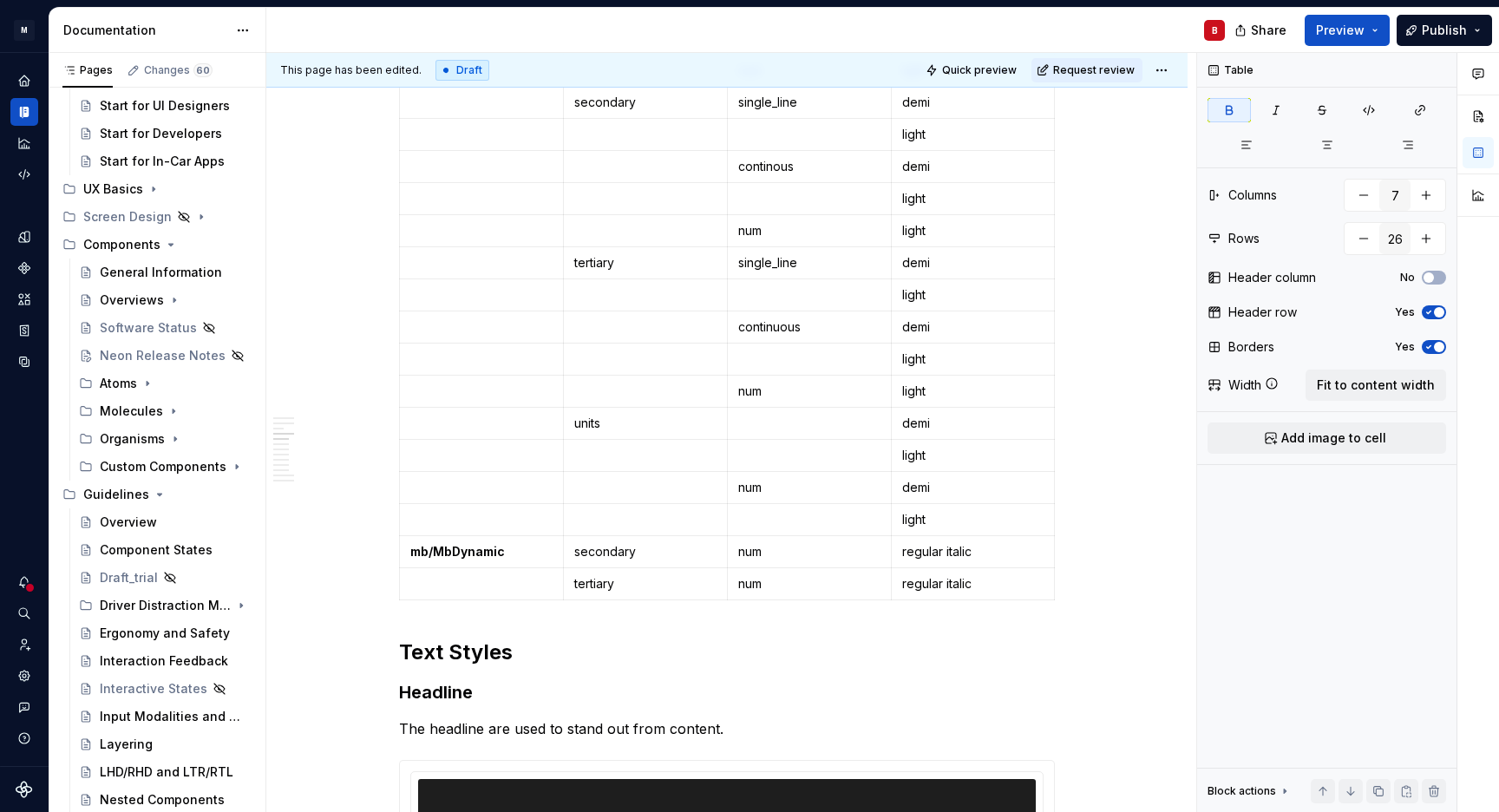
type input "25"
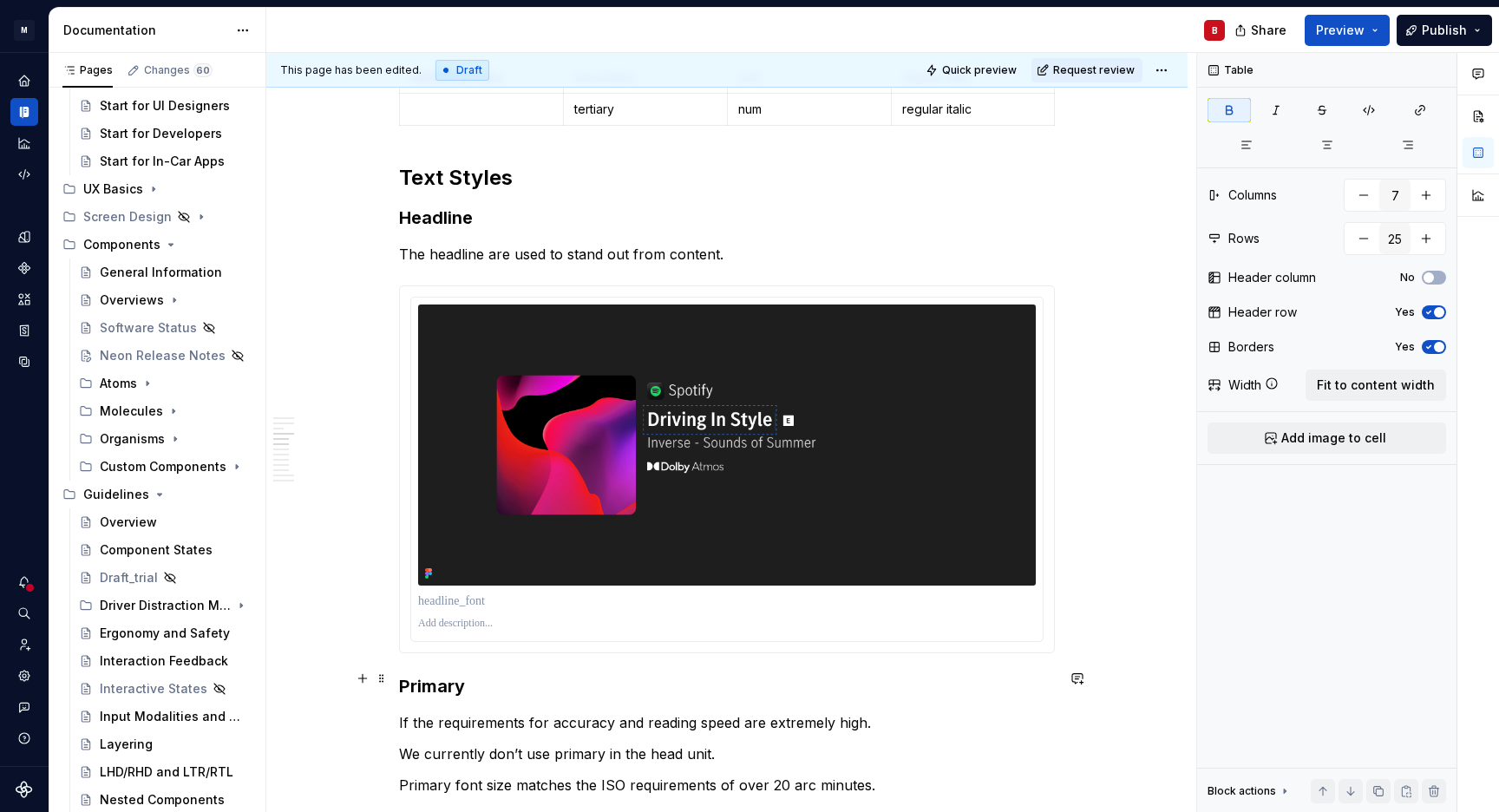
scroll to position [1510, 0]
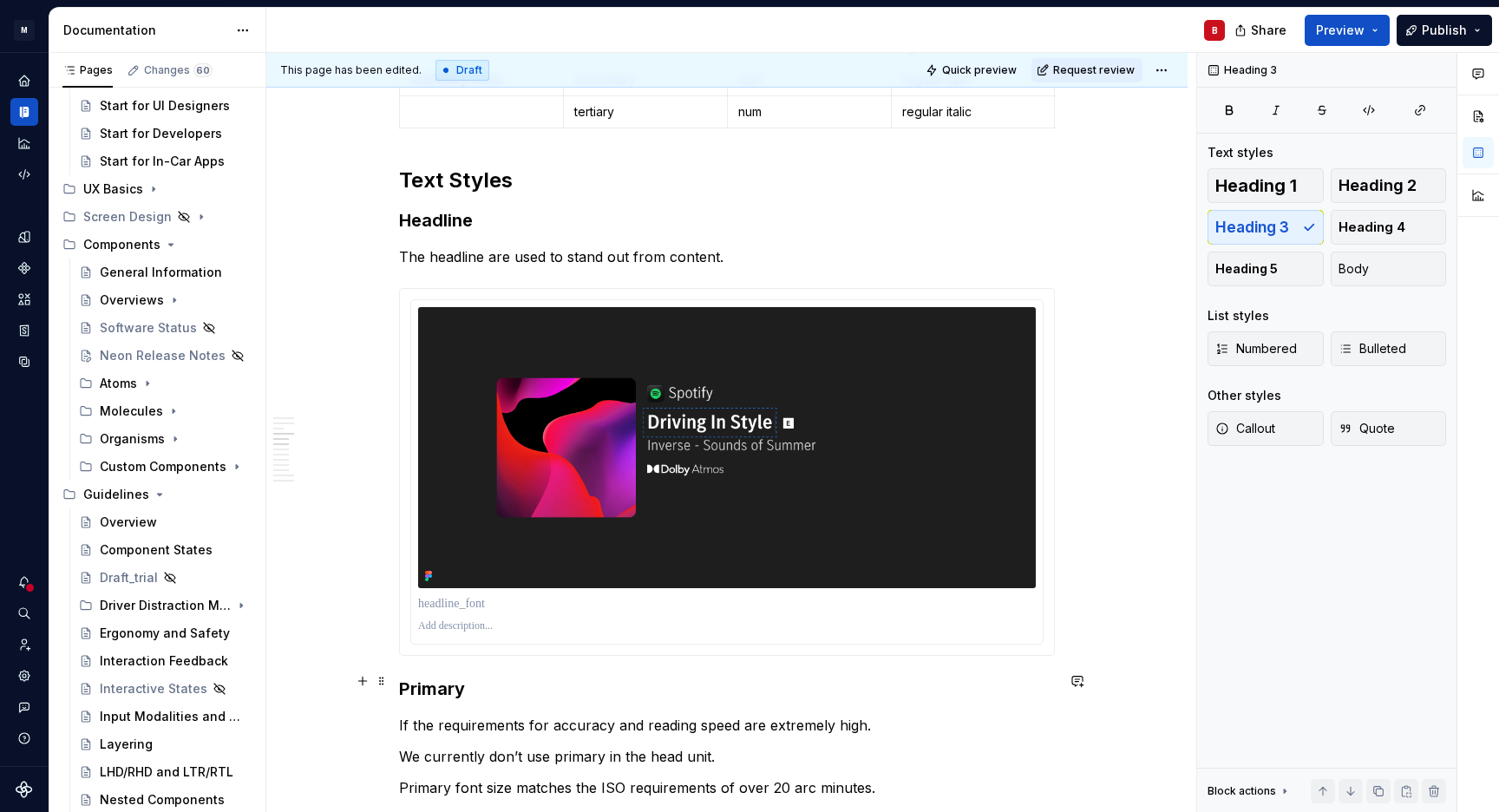
click at [402, 680] on h3 "Primary" at bounding box center [728, 688] width 656 height 24
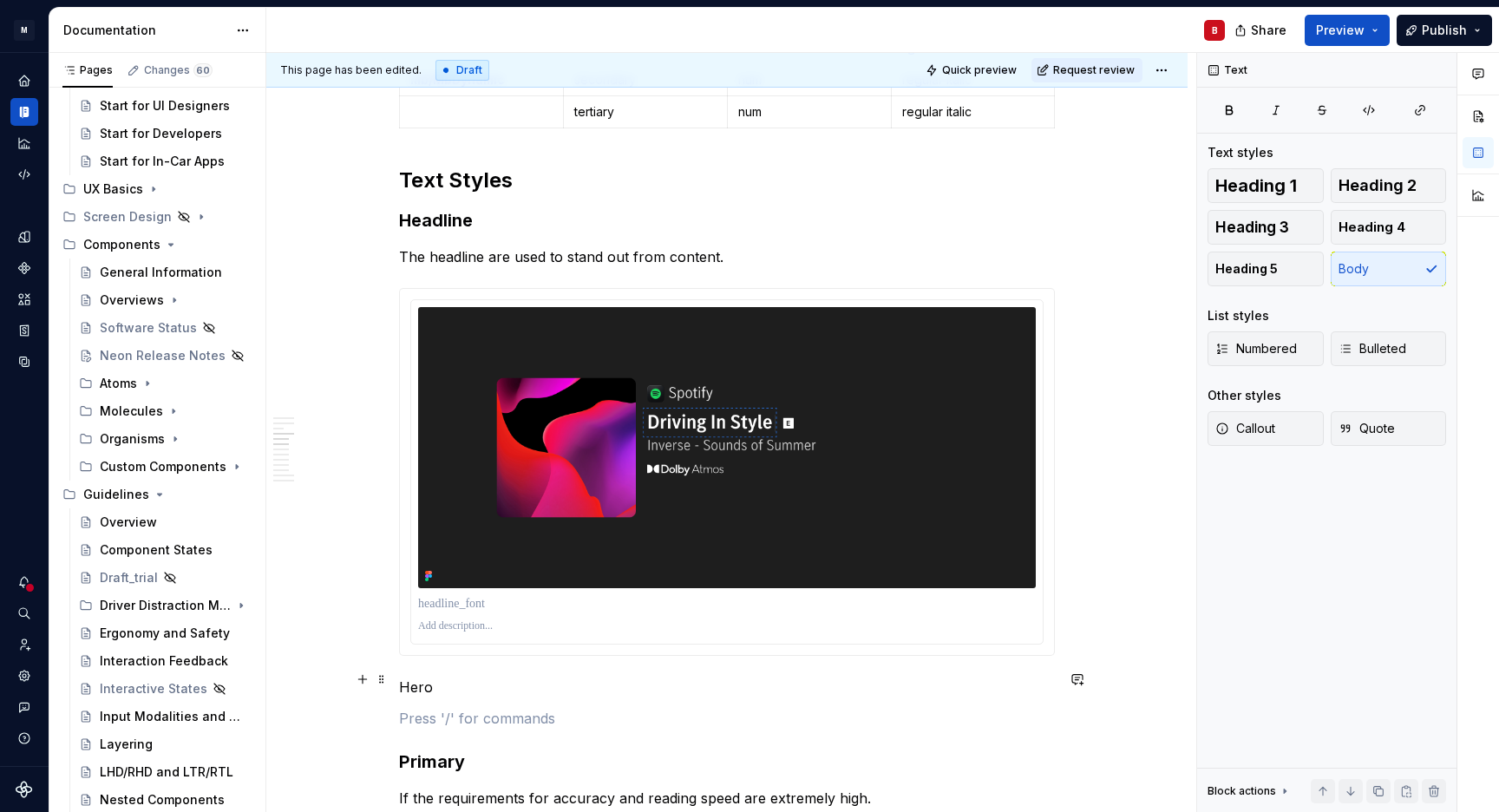
click at [413, 681] on p "Hero" at bounding box center [728, 687] width 656 height 21
click at [1246, 236] on button "Heading 3" at bounding box center [1266, 227] width 116 height 34
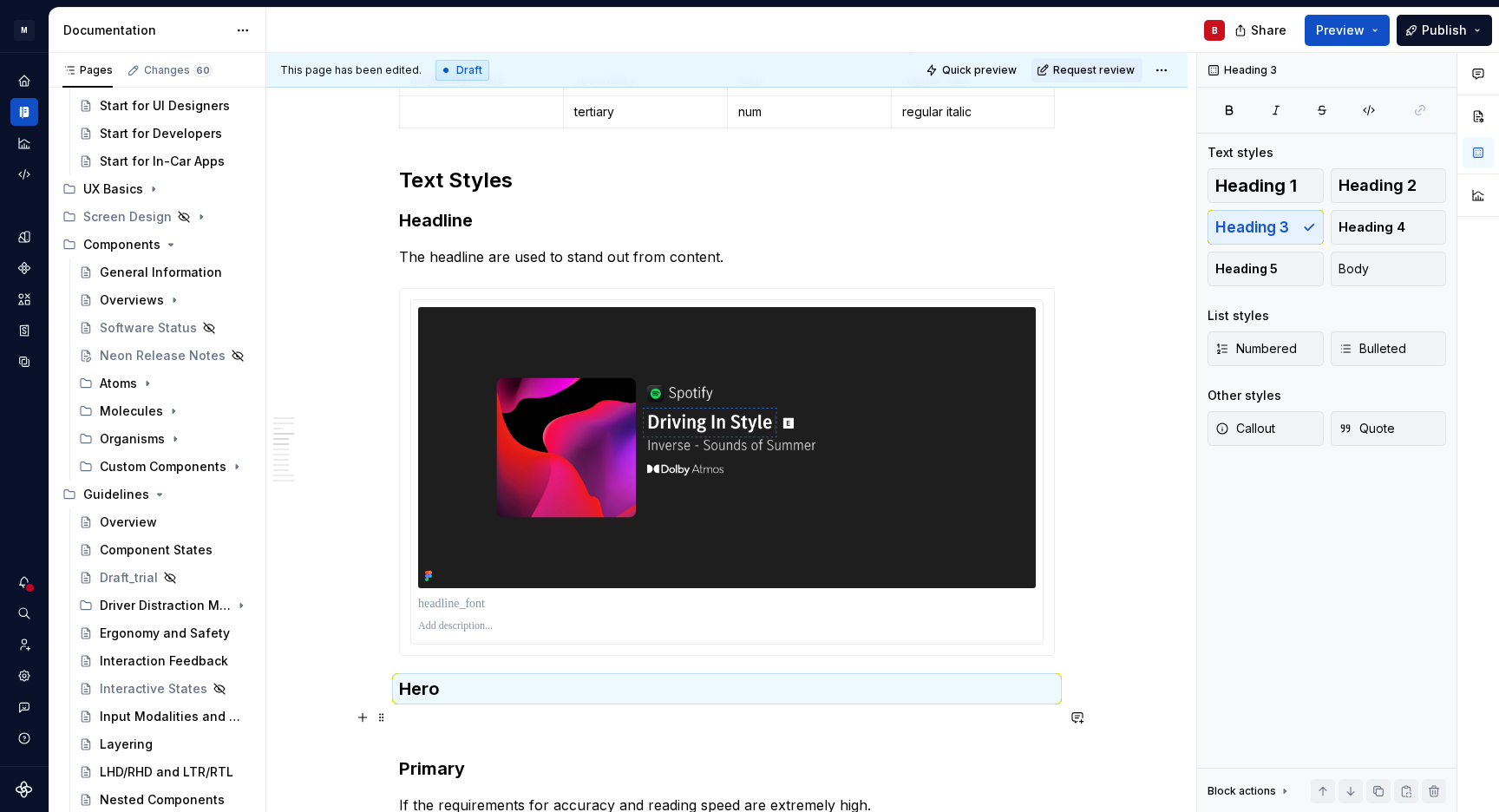
click at [456, 718] on p at bounding box center [728, 725] width 656 height 21
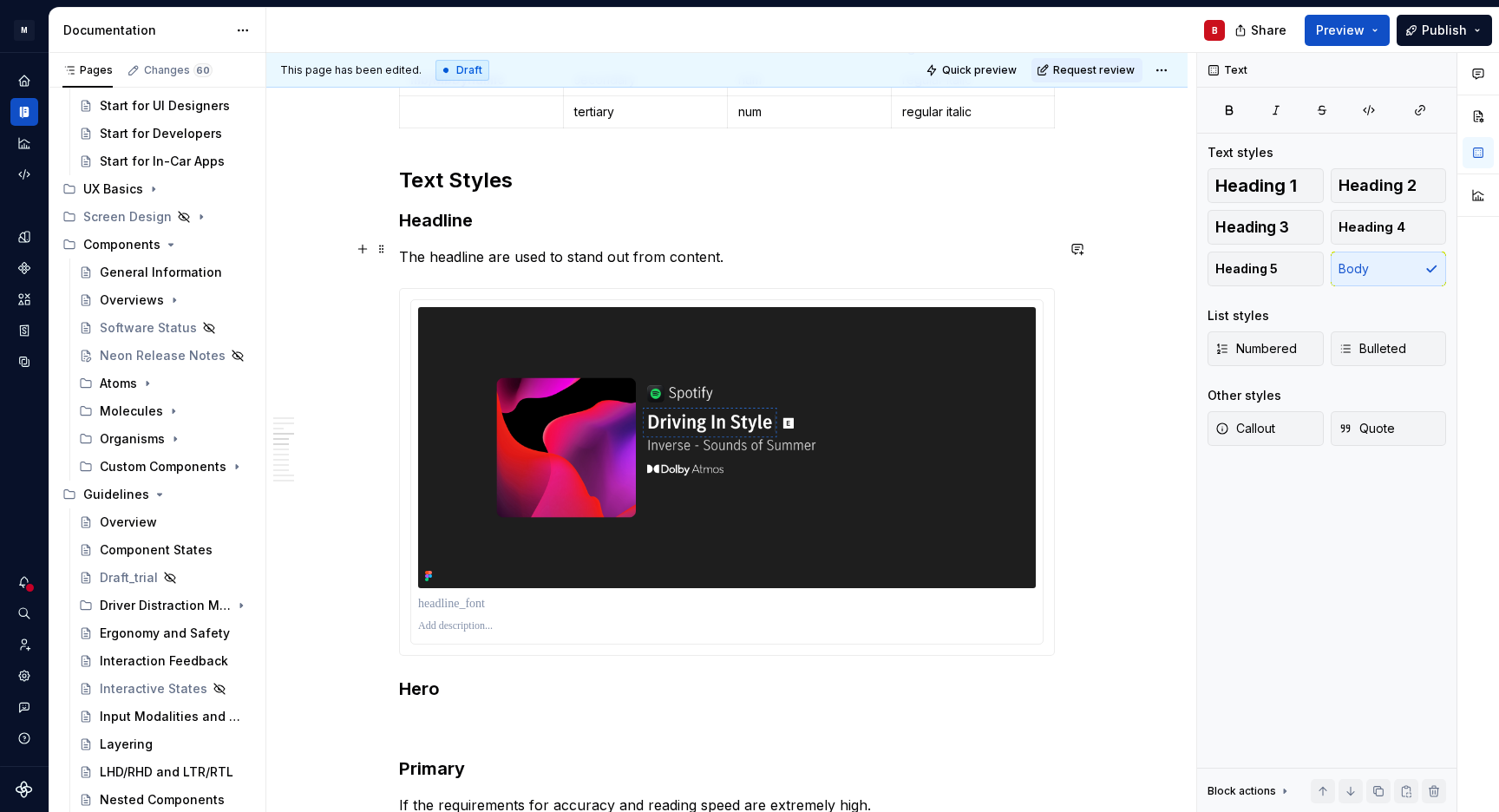
click at [583, 249] on p "The headline are used to stand out from content." at bounding box center [728, 256] width 656 height 21
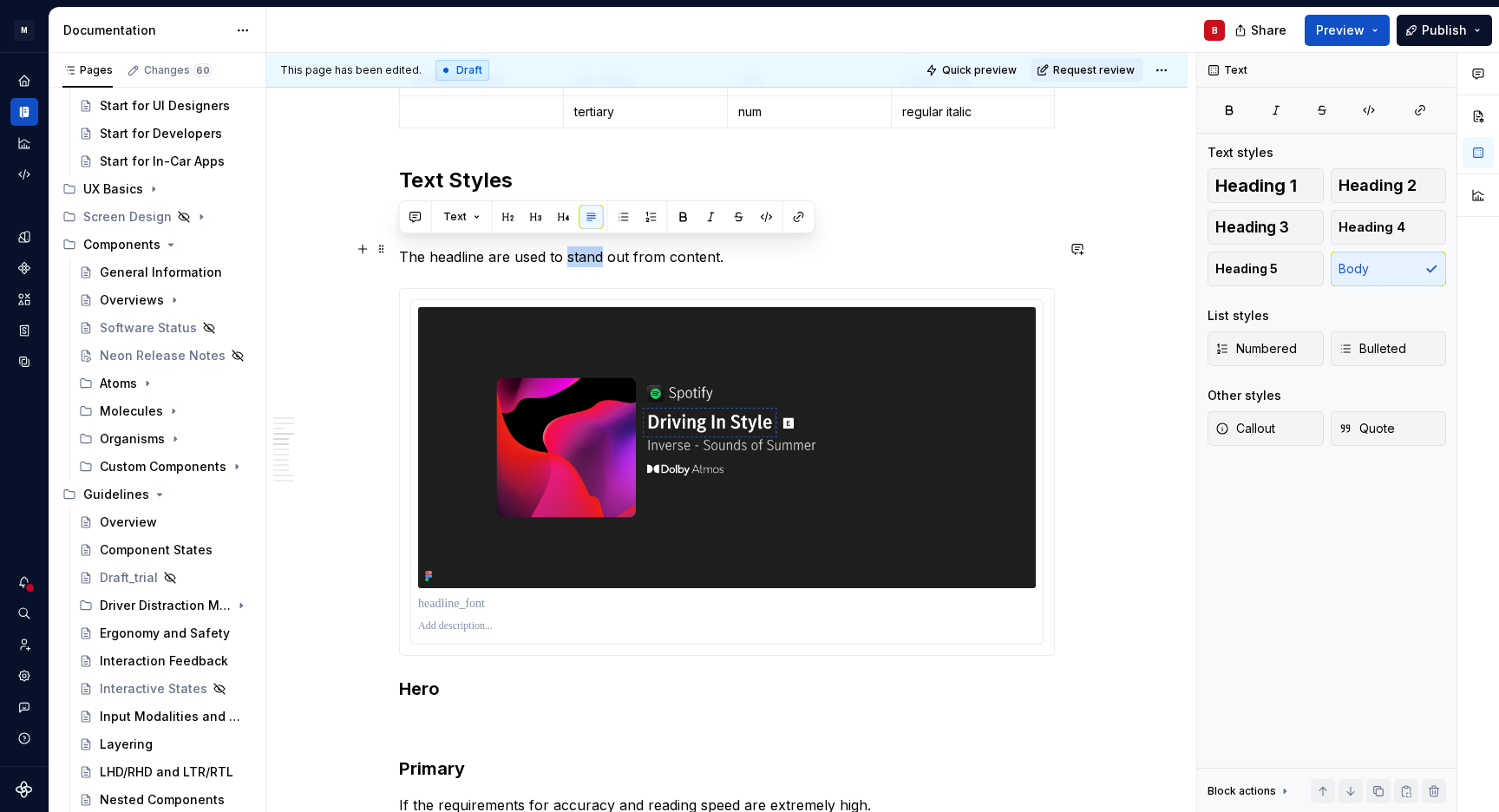
click at [583, 249] on p "The headline are used to stand out from content." at bounding box center [728, 256] width 656 height 21
copy p "The headline are used to stand out from content."
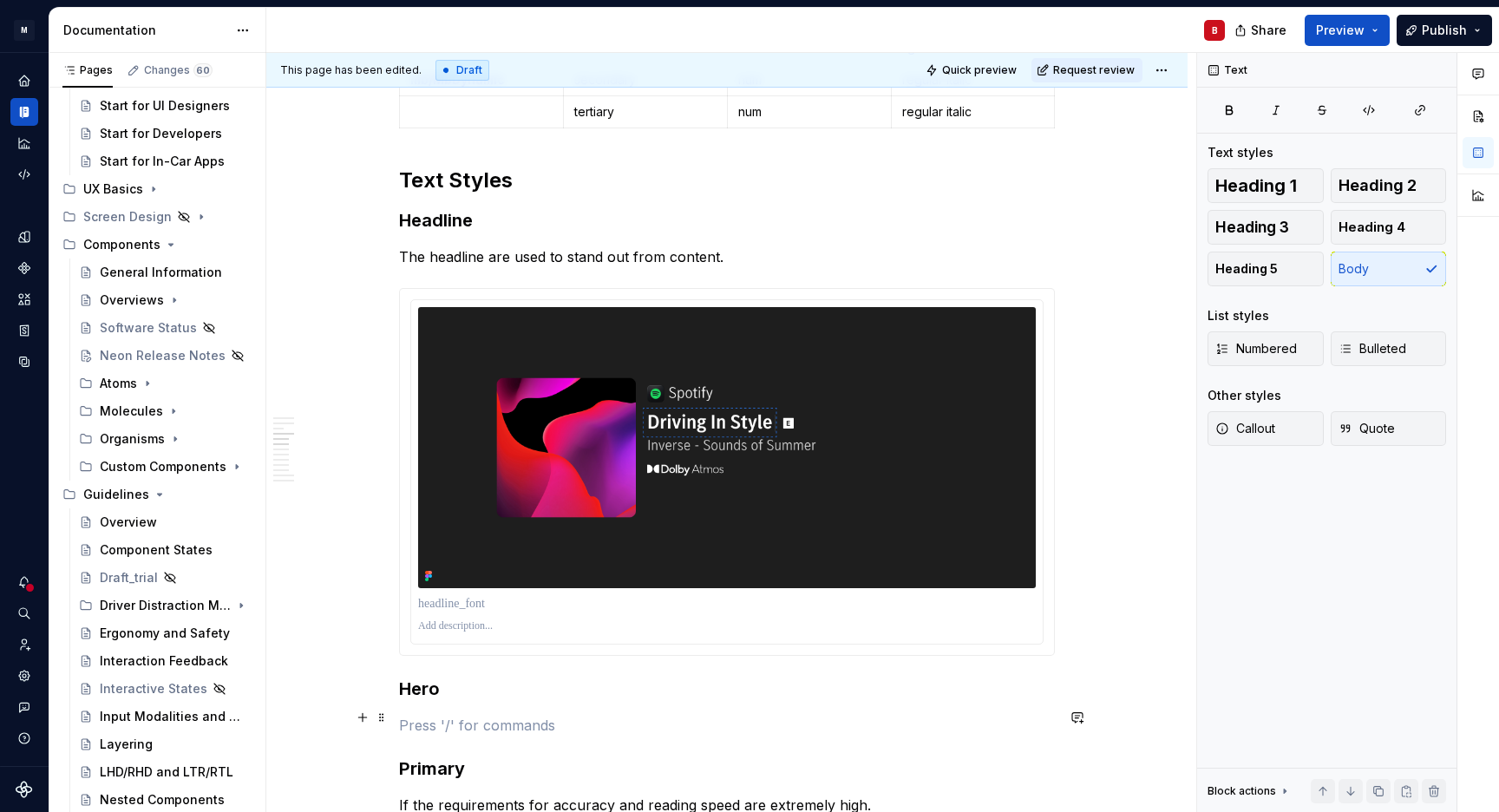
click at [457, 715] on p at bounding box center [728, 725] width 656 height 21
click at [462, 717] on p "The headline are used to stand out from content." at bounding box center [728, 725] width 656 height 21
click at [740, 718] on p "The hero style are used to stand out from content." at bounding box center [728, 725] width 656 height 21
click at [577, 718] on p "The hero style are used to stand out from content." at bounding box center [728, 725] width 656 height 21
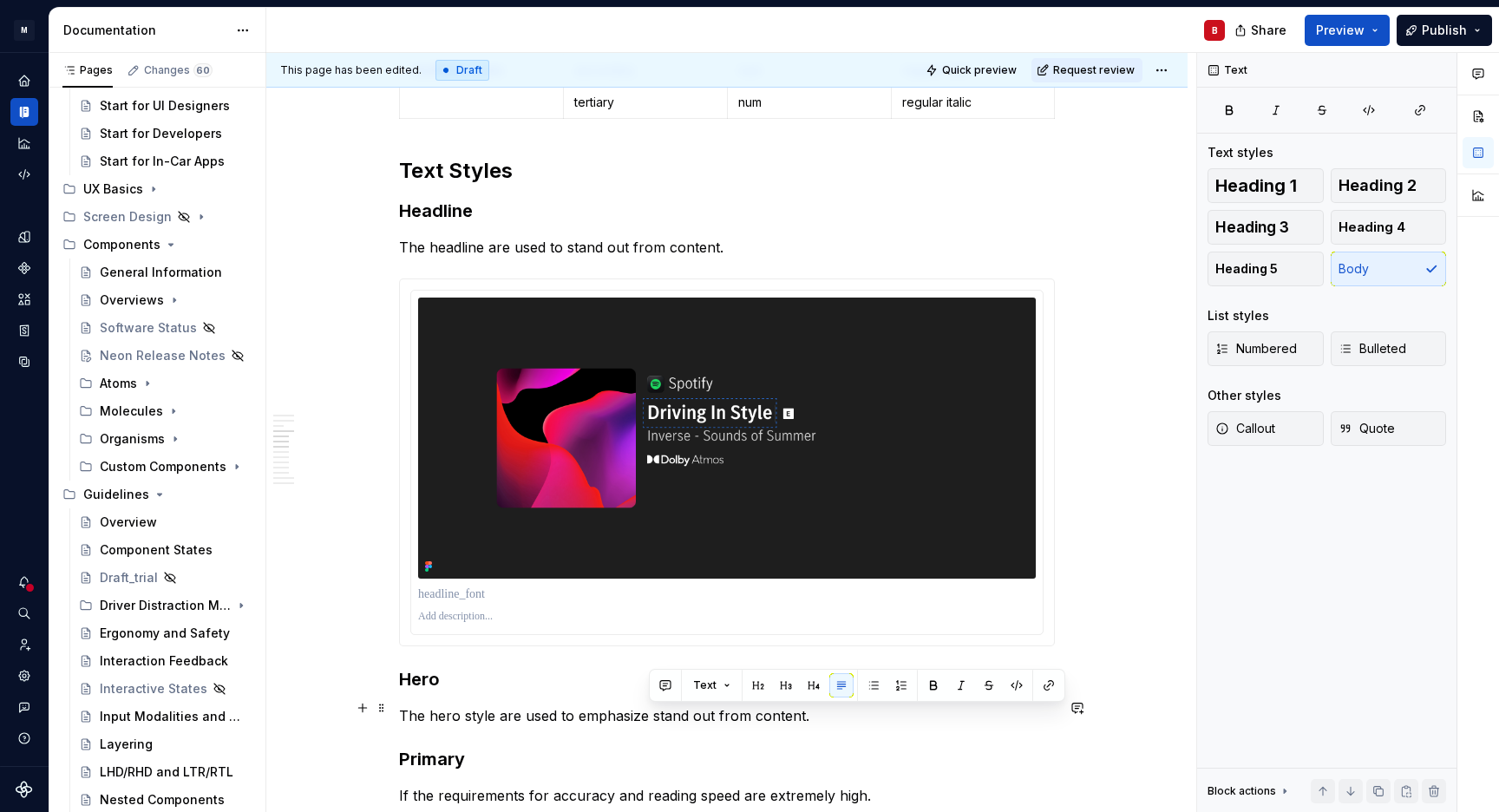
scroll to position [1529, 0]
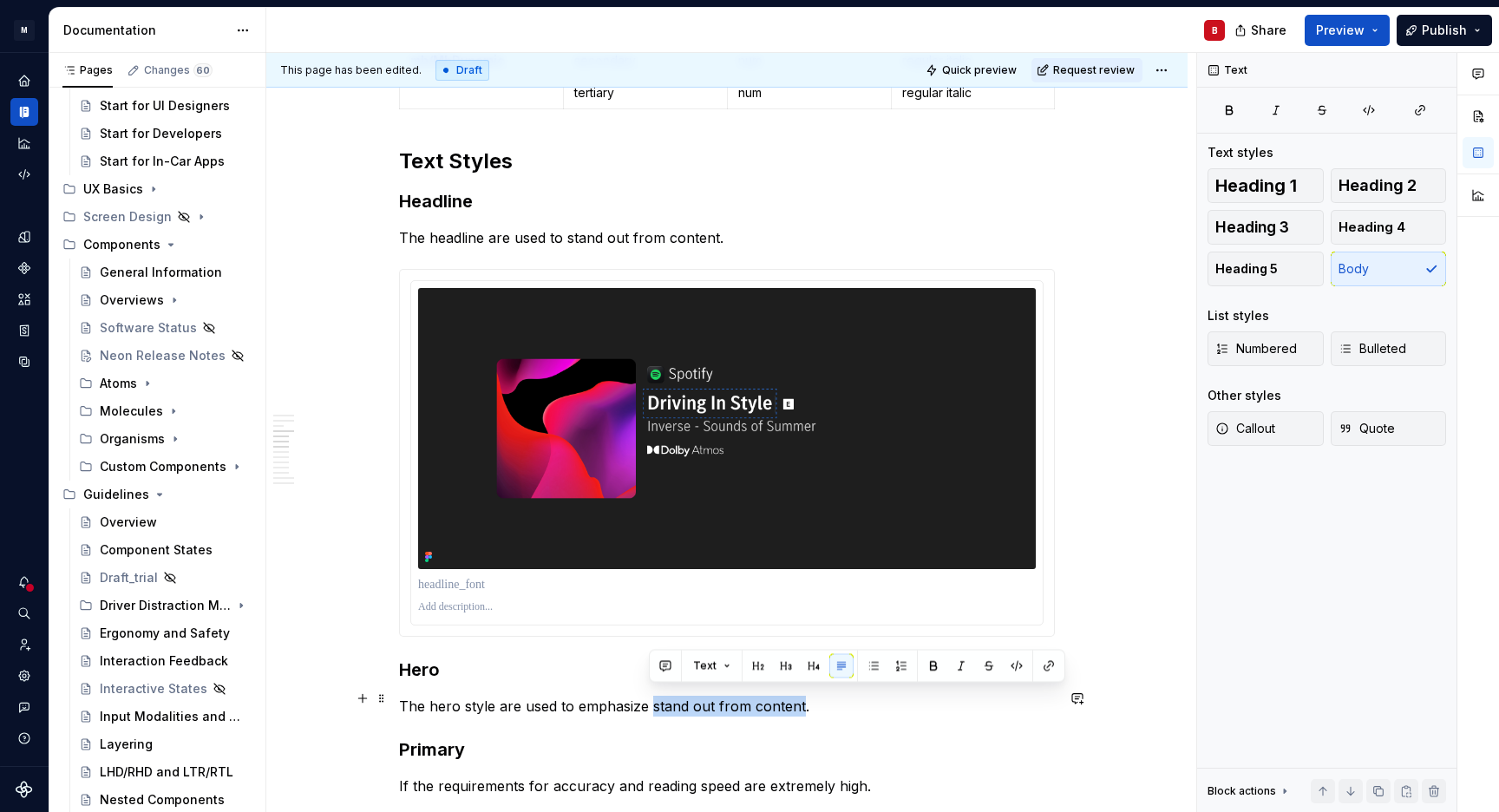
drag, startPoint x: 650, startPoint y: 718, endPoint x: 800, endPoint y: 702, distance: 150.9
click at [800, 702] on p "The hero style are used to emphasize stand out from content." at bounding box center [728, 706] width 656 height 21
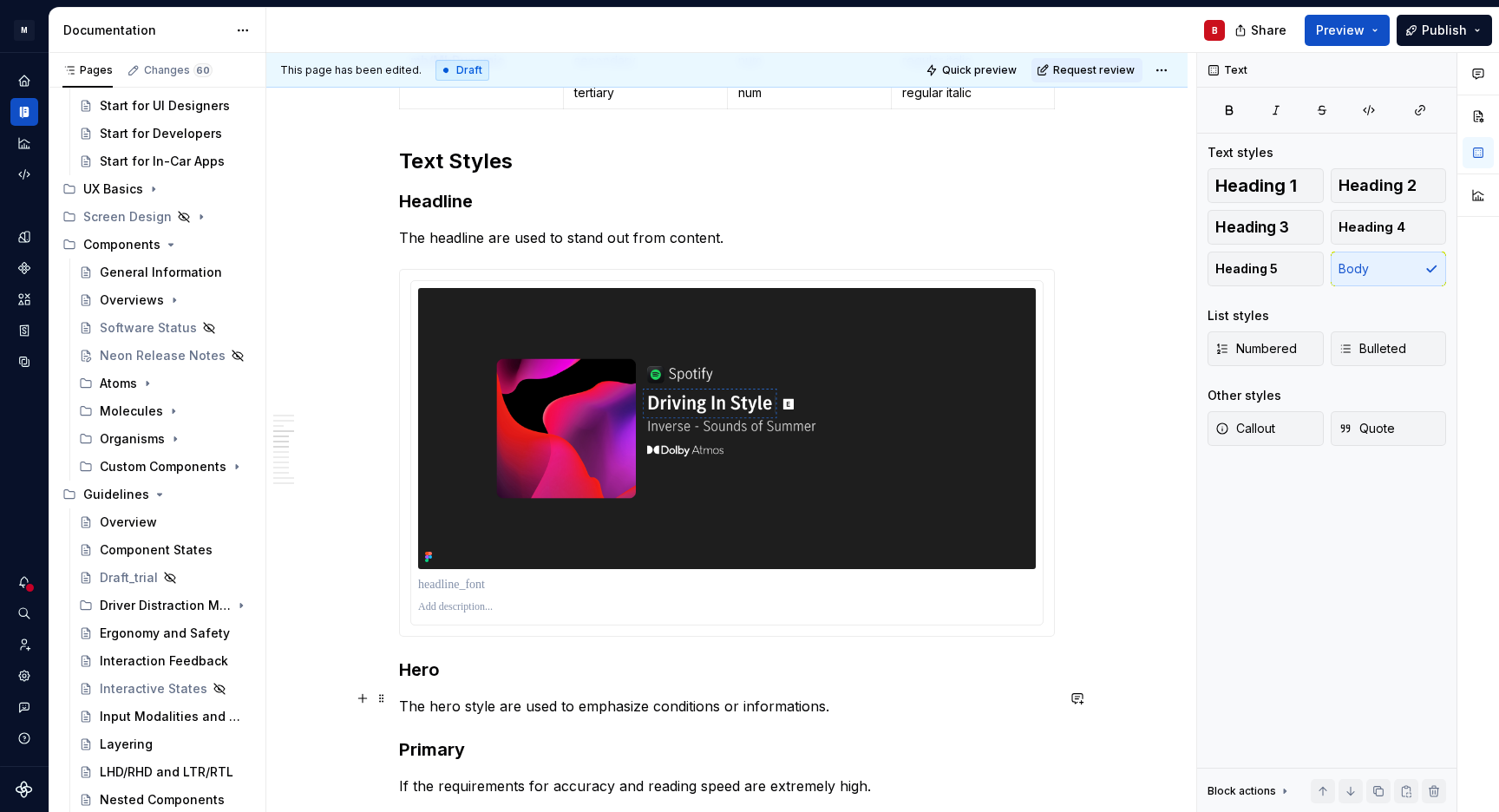
click at [647, 700] on p "The hero style are used to emphasize conditions or informations." at bounding box center [728, 706] width 656 height 21
click at [592, 699] on p "The hero style are used to emphasize clearly conditions or informations." at bounding box center [728, 706] width 656 height 21
click at [662, 704] on p "The hero style are used to make the clearly conditions or informations." at bounding box center [728, 706] width 656 height 21
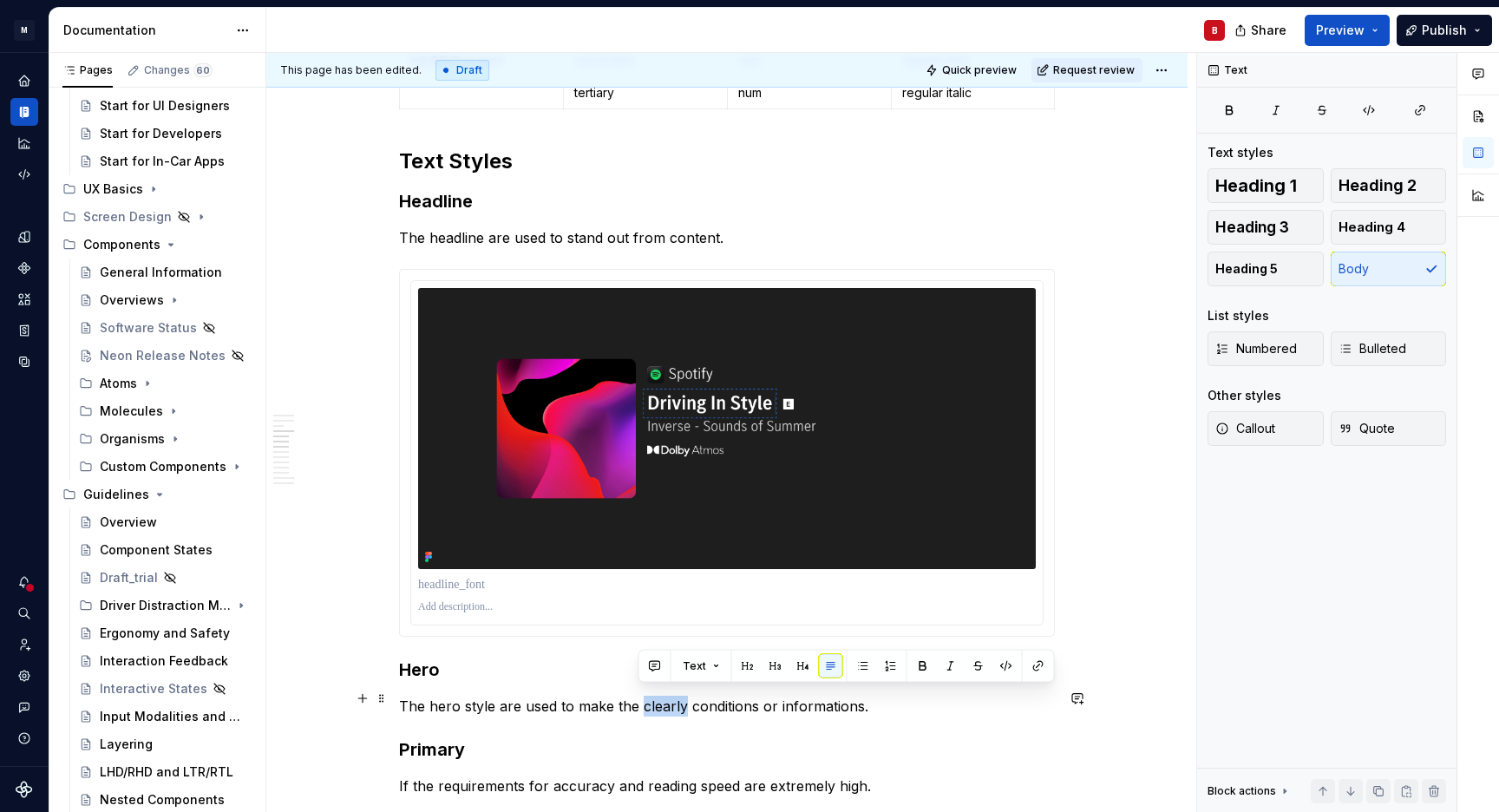
click at [662, 704] on p "The hero style are used to make the clearly conditions or informations." at bounding box center [728, 706] width 656 height 21
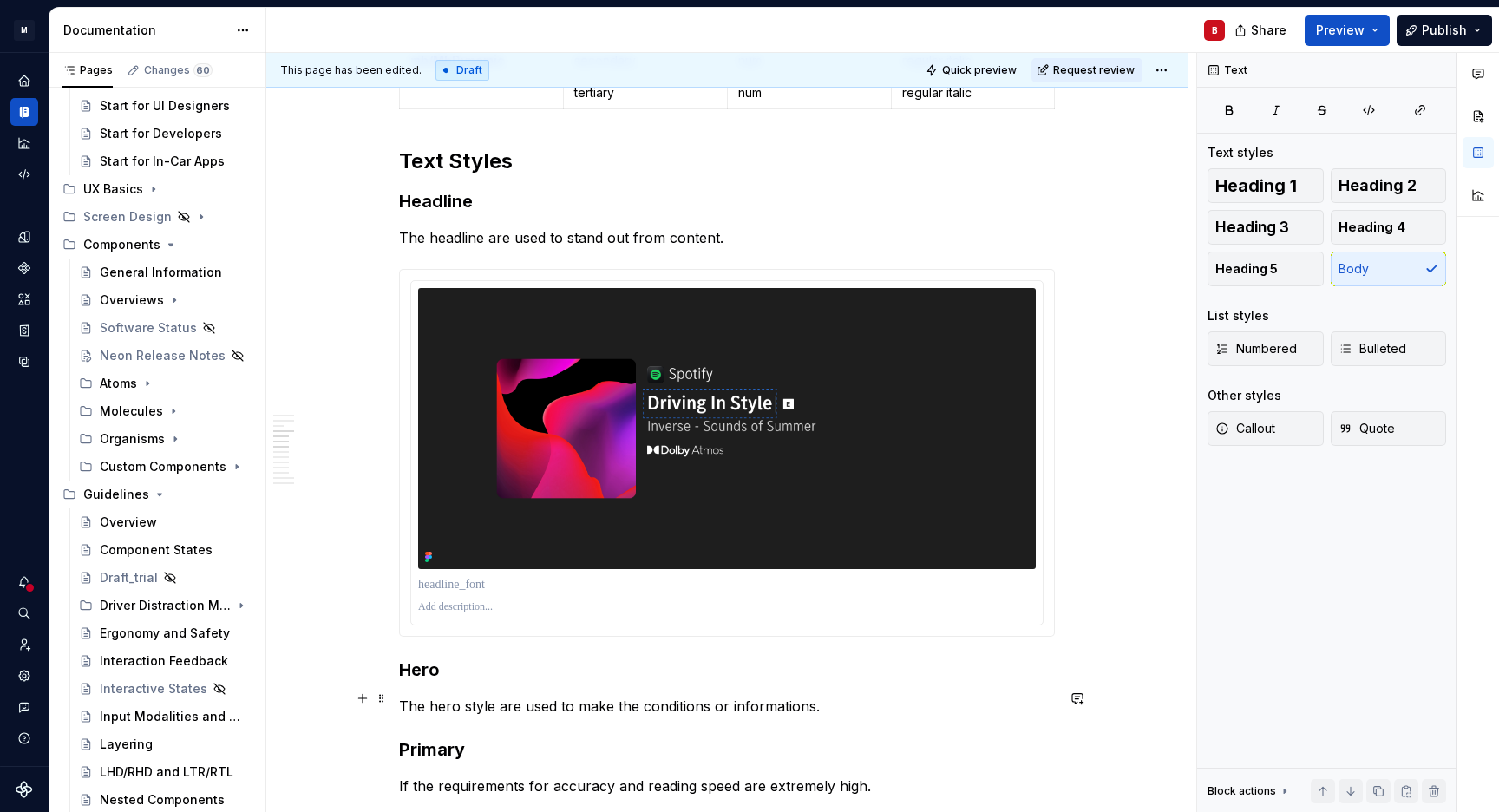
click at [810, 700] on p "The hero style are used to make the conditions or informations." at bounding box center [728, 706] width 656 height 21
click at [809, 702] on p "The hero style are used to make the conditions or informations clearly." at bounding box center [728, 706] width 656 height 21
click at [948, 697] on p "The hero style are used to make the conditions or informations stand out clearl…" at bounding box center [728, 706] width 656 height 21
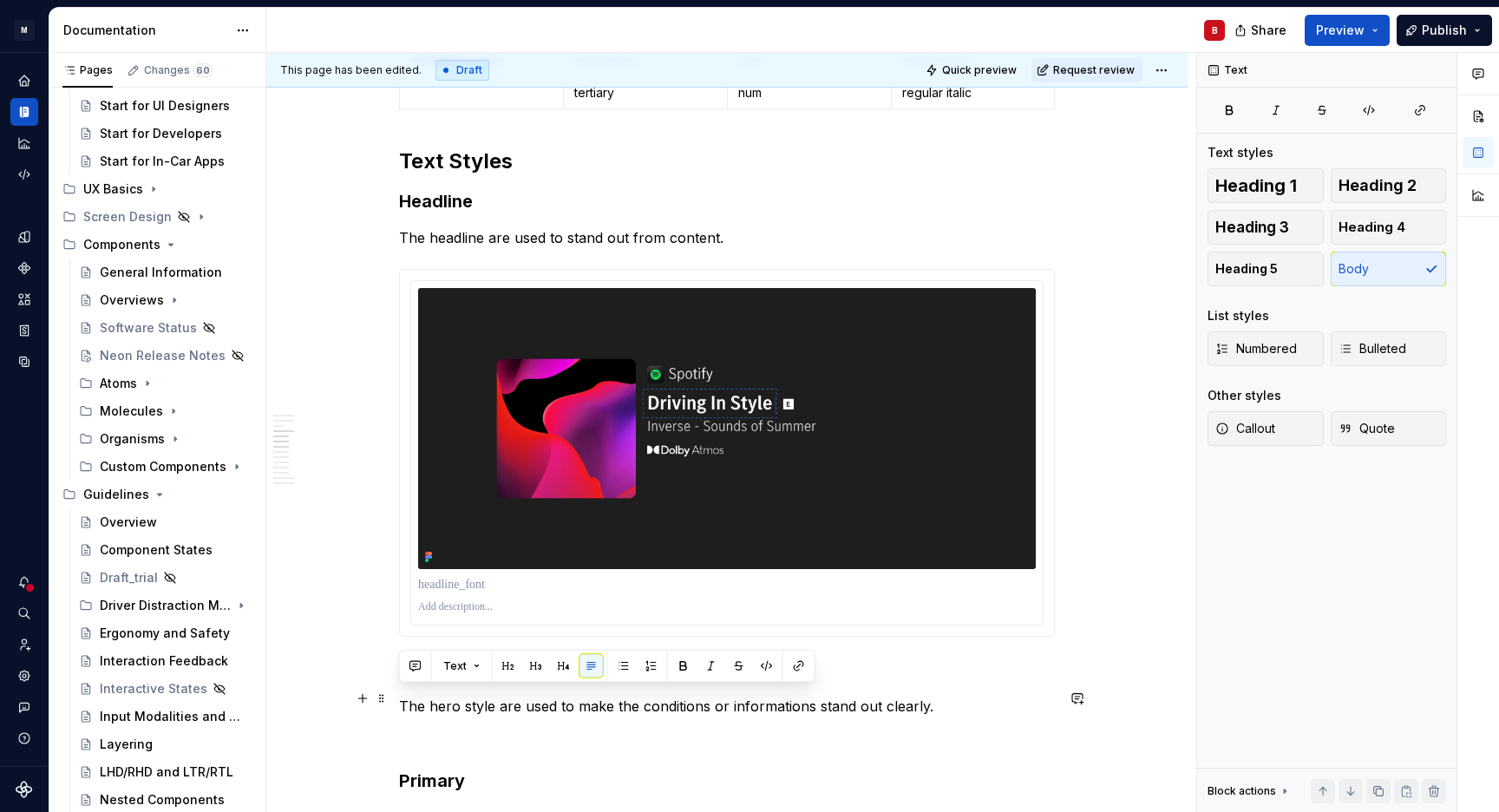
drag, startPoint x: 401, startPoint y: 700, endPoint x: 931, endPoint y: 699, distance: 530.0
click at [931, 699] on p "The hero style are used to make the conditions or informations stand out clearl…" at bounding box center [728, 706] width 656 height 21
copy p "The hero style are used to make the conditions or informations stand out clearl…"
type textarea "*"
